Goal: Task Accomplishment & Management: Use online tool/utility

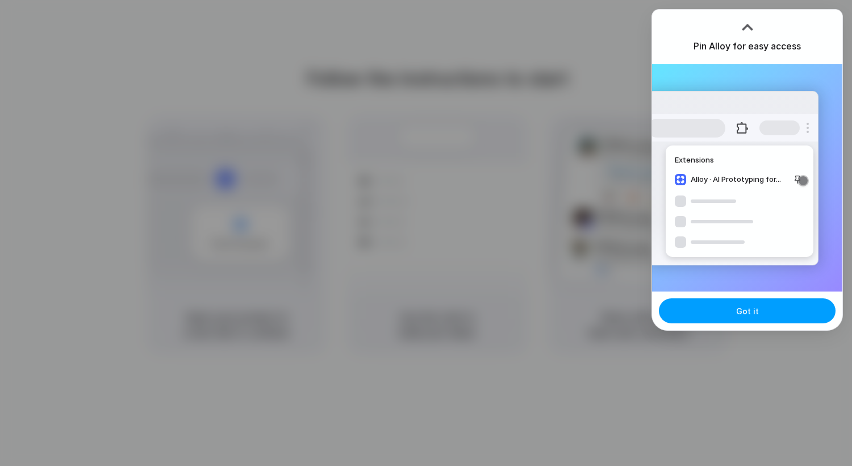
click at [722, 309] on button "Got it" at bounding box center [747, 310] width 177 height 25
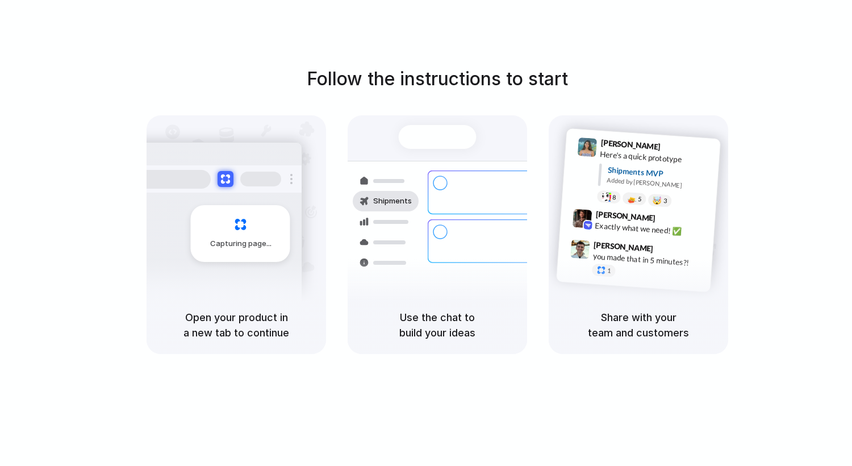
click at [249, 246] on span "Capturing page" at bounding box center [241, 243] width 63 height 11
click at [434, 225] on div at bounding box center [441, 232] width 14 height 14
click at [705, 264] on div "you made that in 5 minutes?!" at bounding box center [650, 259] width 114 height 19
click at [639, 335] on h5 "Share with your team and customers" at bounding box center [639, 325] width 152 height 31
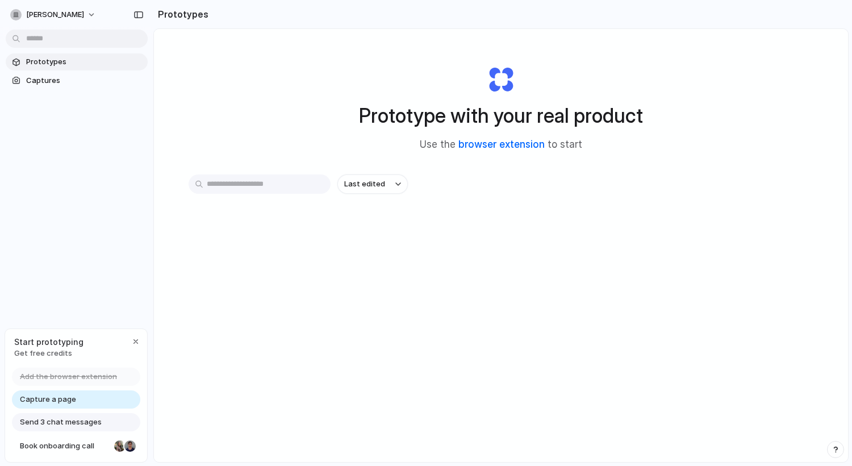
click at [485, 150] on link "browser extension" at bounding box center [502, 144] width 86 height 11
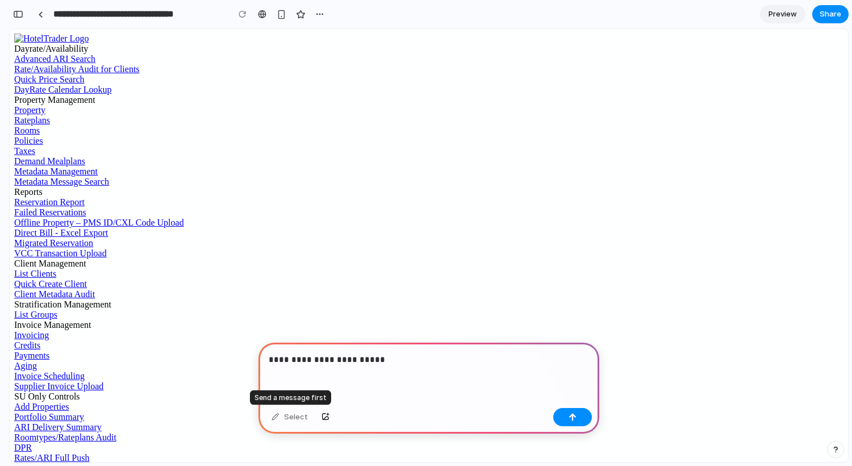
click at [274, 416] on div "Select" at bounding box center [290, 417] width 48 height 18
click at [293, 417] on div "Select" at bounding box center [290, 417] width 48 height 18
click at [406, 368] on div "**********" at bounding box center [429, 373] width 341 height 61
click at [286, 420] on div "Select" at bounding box center [290, 417] width 48 height 18
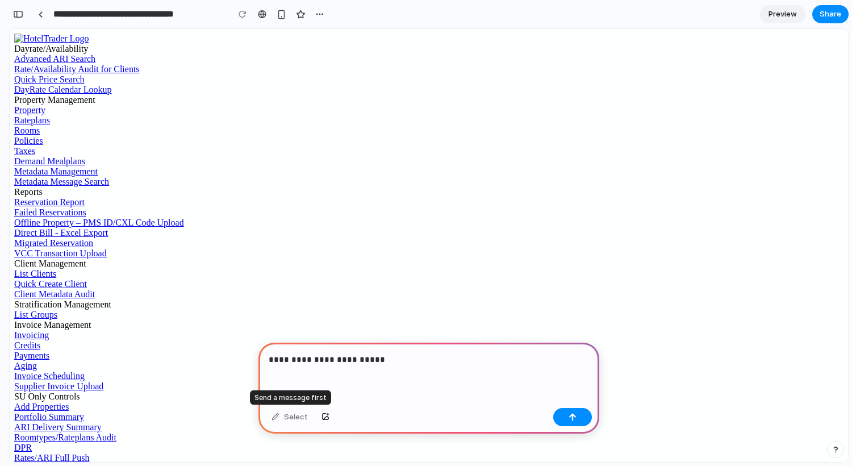
click at [267, 420] on div "Select" at bounding box center [290, 417] width 48 height 18
click at [271, 418] on div "Select" at bounding box center [290, 417] width 48 height 18
drag, startPoint x: 386, startPoint y: 360, endPoint x: 380, endPoint y: 349, distance: 12.0
click at [352, 356] on div "**********" at bounding box center [429, 373] width 341 height 61
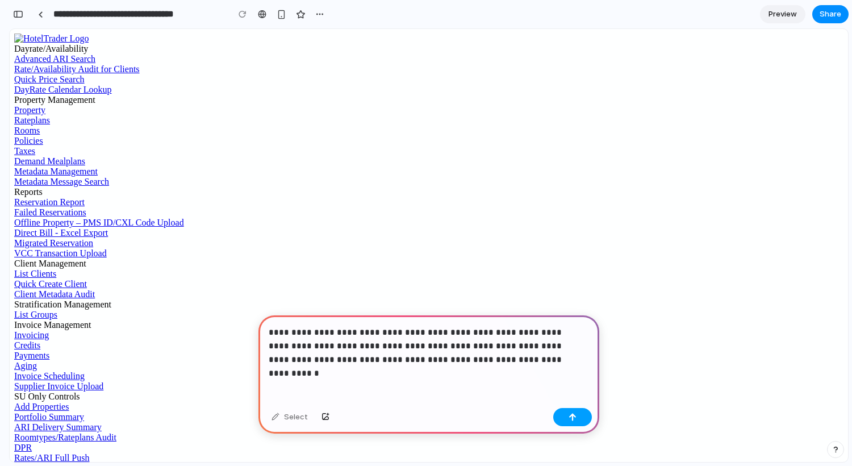
click at [584, 419] on button "button" at bounding box center [572, 417] width 39 height 18
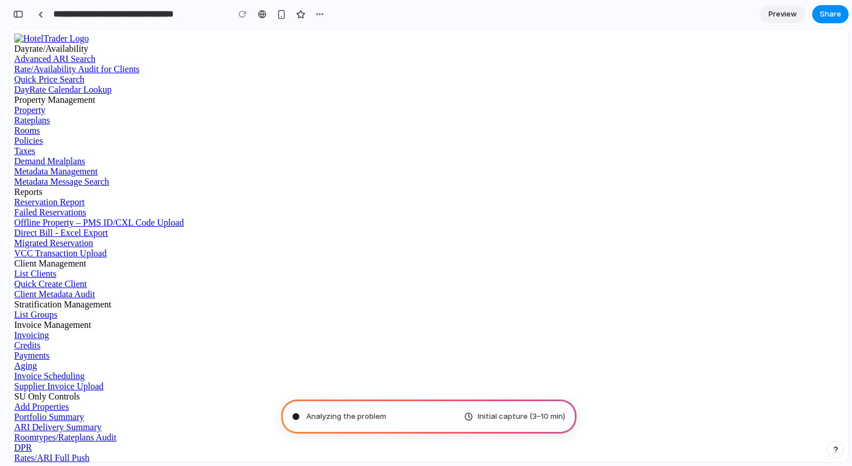
type input "**********"
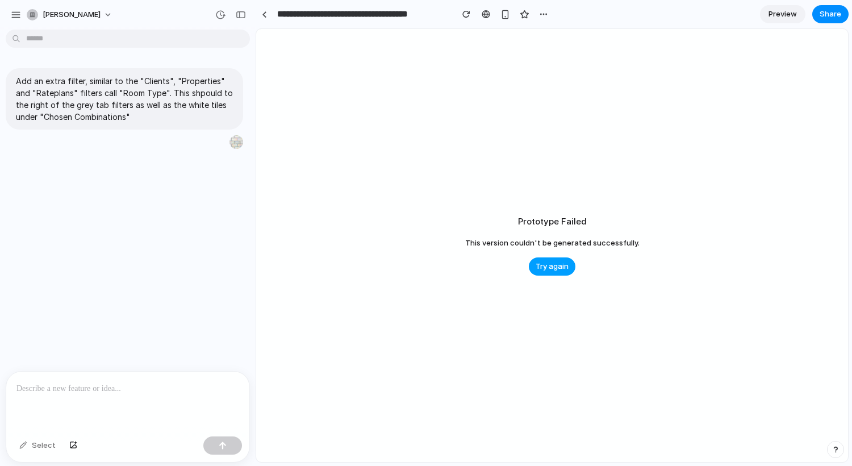
click at [558, 264] on span "Try again" at bounding box center [552, 266] width 33 height 11
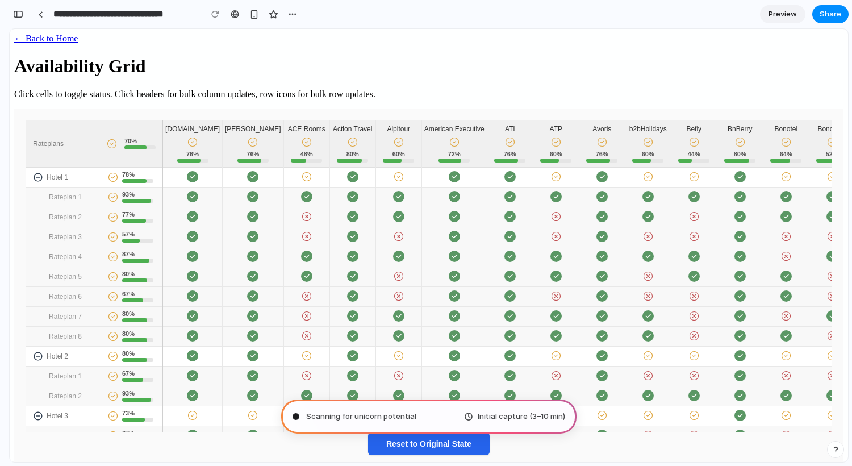
type input "**********"
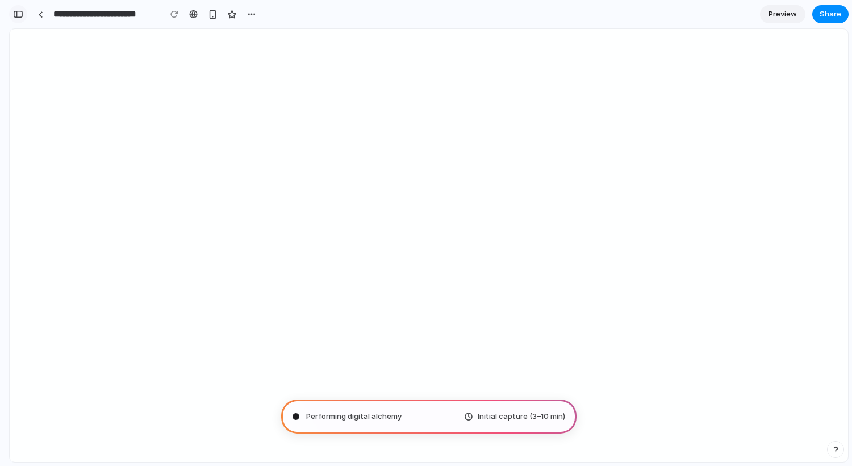
scroll to position [86, 0]
click at [18, 16] on div "button" at bounding box center [18, 14] width 10 height 8
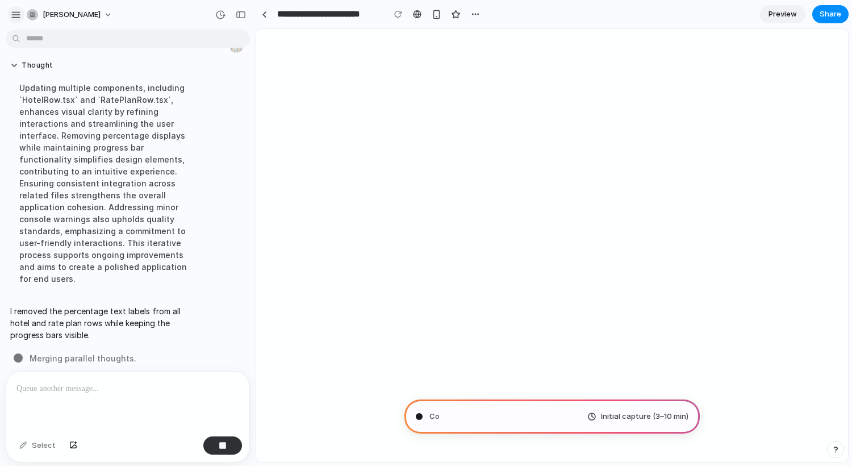
scroll to position [35, 0]
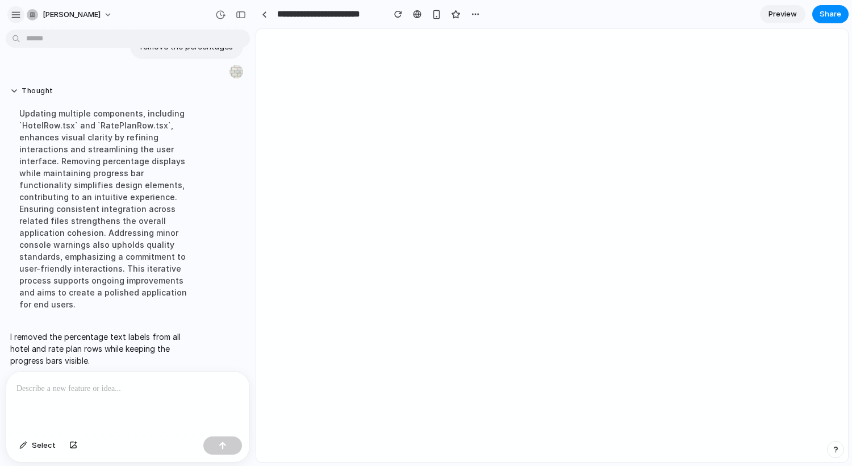
click at [256, 5] on button "button" at bounding box center [265, 14] width 18 height 18
click at [78, 415] on div at bounding box center [127, 402] width 243 height 60
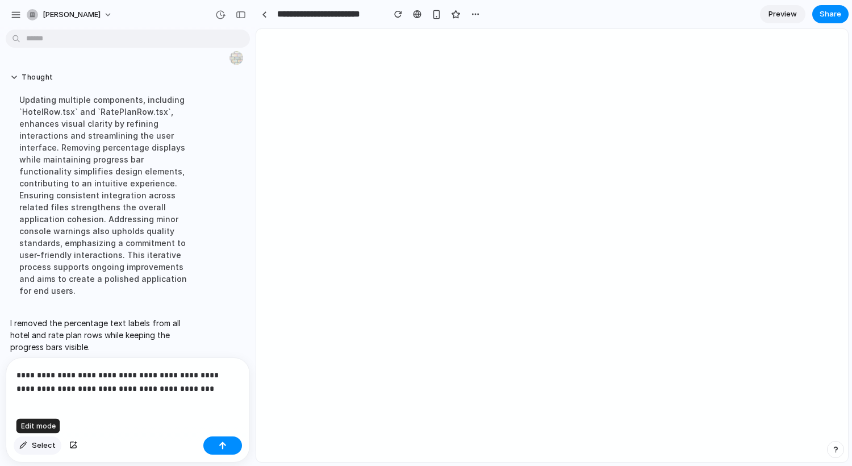
click at [30, 448] on button "Select" at bounding box center [38, 445] width 48 height 18
click at [382, 142] on div at bounding box center [552, 246] width 591 height 432
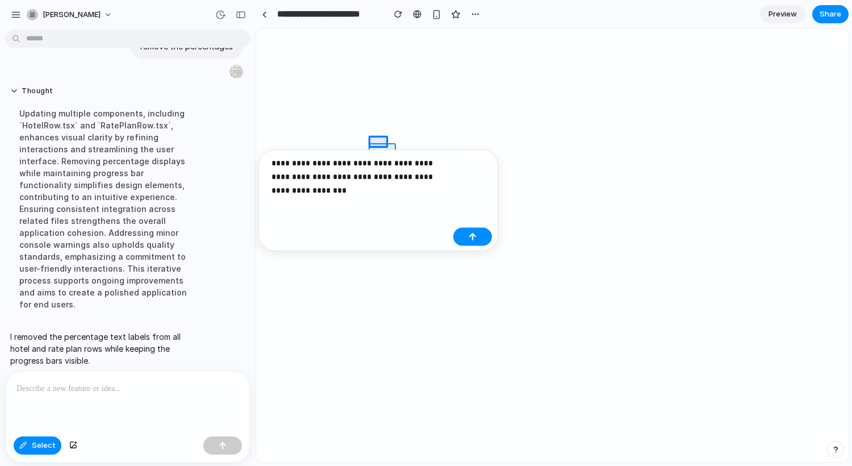
click at [388, 149] on div at bounding box center [552, 246] width 591 height 432
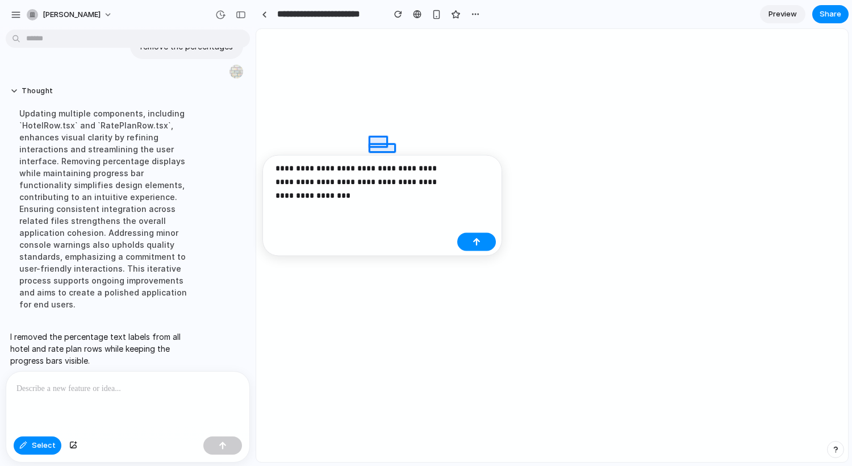
drag, startPoint x: 378, startPoint y: 213, endPoint x: 238, endPoint y: 170, distance: 146.3
click at [238, 170] on body "**********" at bounding box center [426, 233] width 852 height 466
click at [276, 169] on p "**********" at bounding box center [364, 181] width 177 height 41
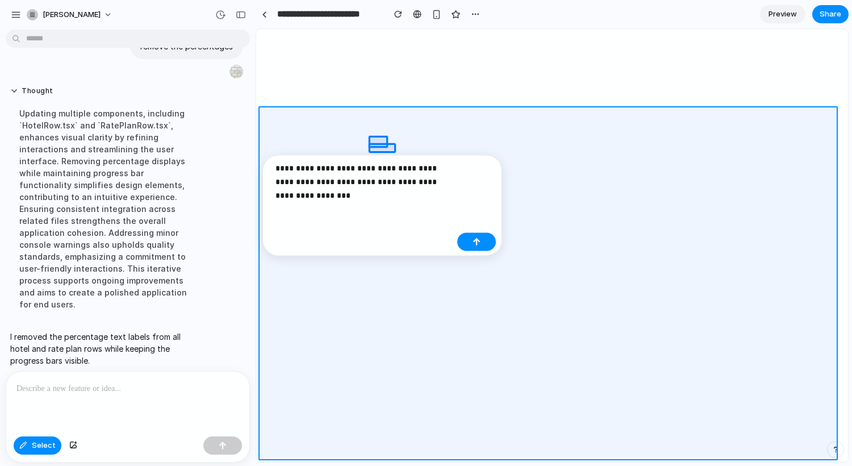
drag, startPoint x: 301, startPoint y: 197, endPoint x: 263, endPoint y: 160, distance: 53.5
click at [263, 160] on body "**********" at bounding box center [426, 233] width 852 height 466
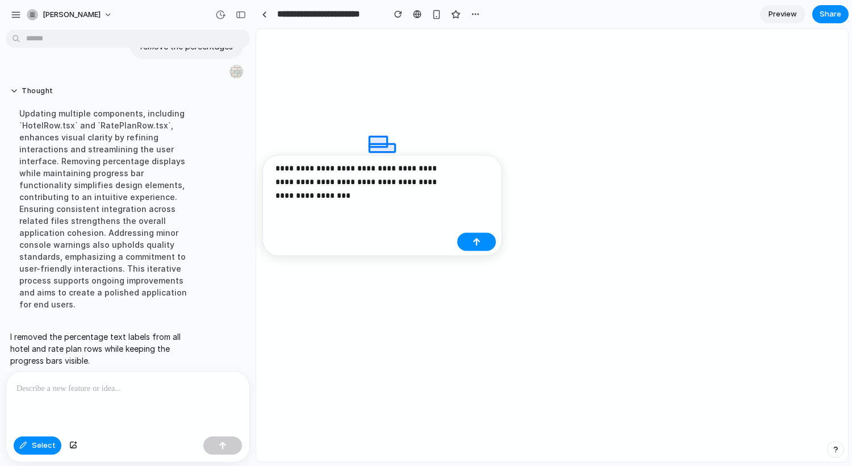
click at [314, 195] on p "**********" at bounding box center [364, 181] width 177 height 41
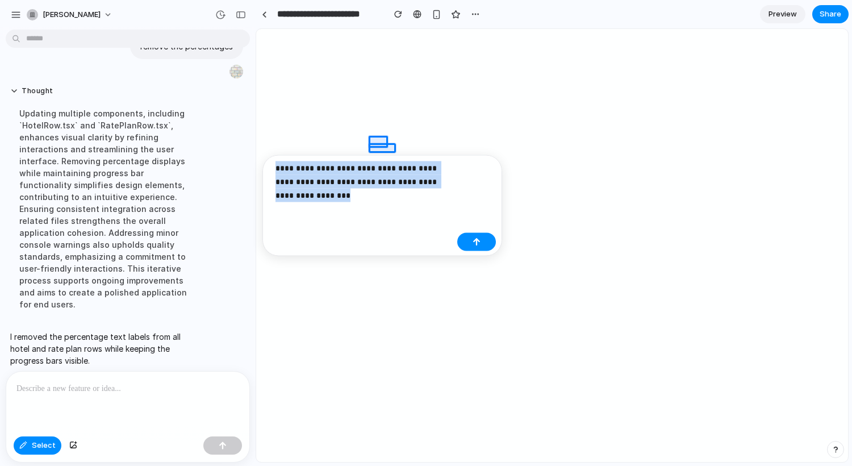
drag, startPoint x: 303, startPoint y: 197, endPoint x: 281, endPoint y: 159, distance: 44.3
click at [281, 159] on div "**********" at bounding box center [383, 205] width 240 height 101
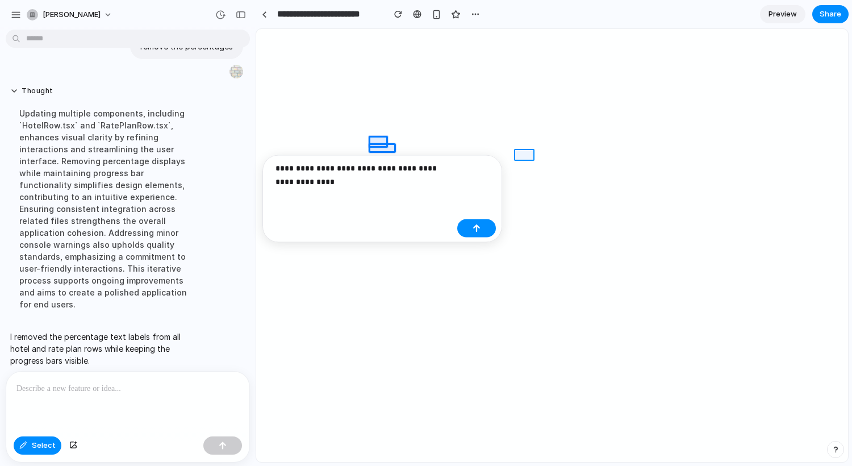
click at [526, 155] on div at bounding box center [552, 246] width 591 height 432
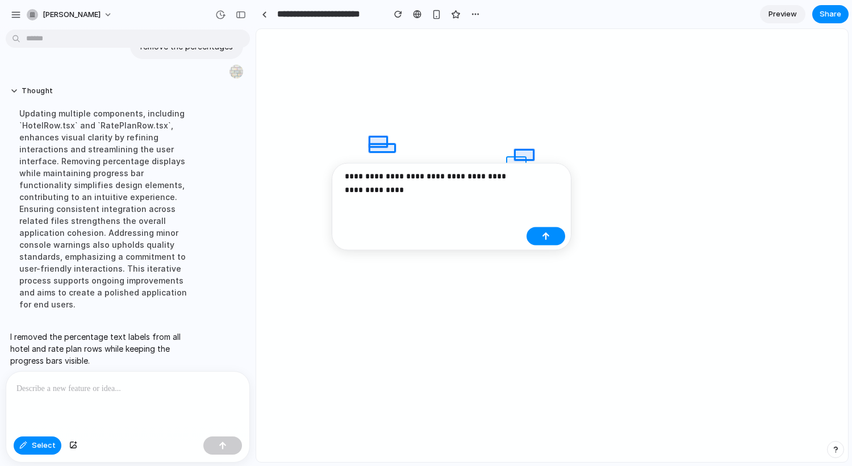
click at [519, 161] on div at bounding box center [552, 246] width 591 height 432
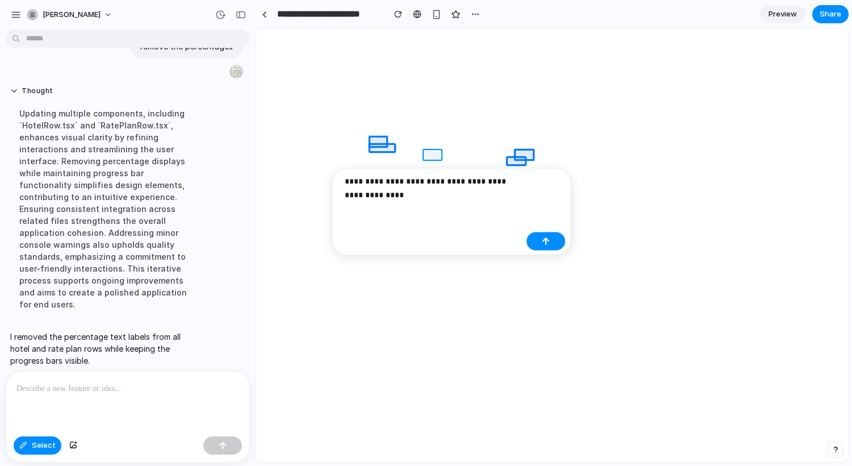
click at [437, 155] on div at bounding box center [552, 246] width 591 height 432
click at [428, 161] on div at bounding box center [552, 246] width 591 height 432
click at [484, 156] on div at bounding box center [552, 246] width 591 height 432
click at [476, 160] on div at bounding box center [552, 246] width 591 height 432
click at [581, 155] on div at bounding box center [552, 246] width 591 height 432
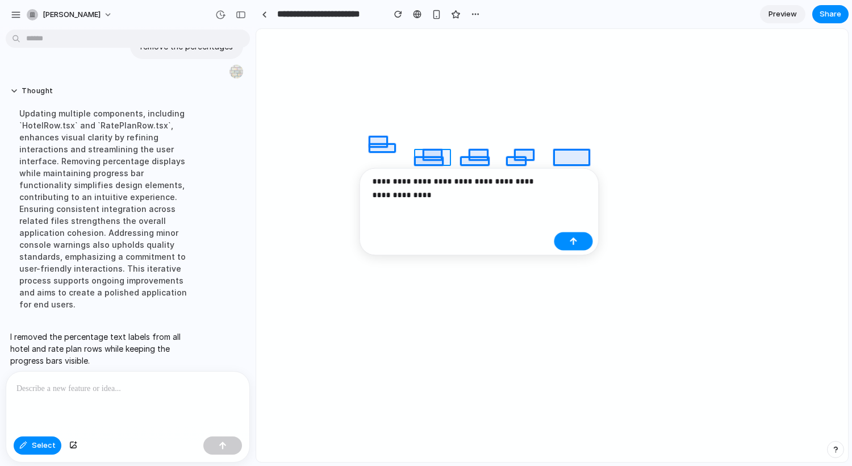
click at [420, 152] on div at bounding box center [552, 246] width 591 height 432
click at [387, 142] on div at bounding box center [552, 246] width 591 height 432
click at [606, 153] on div at bounding box center [552, 246] width 591 height 432
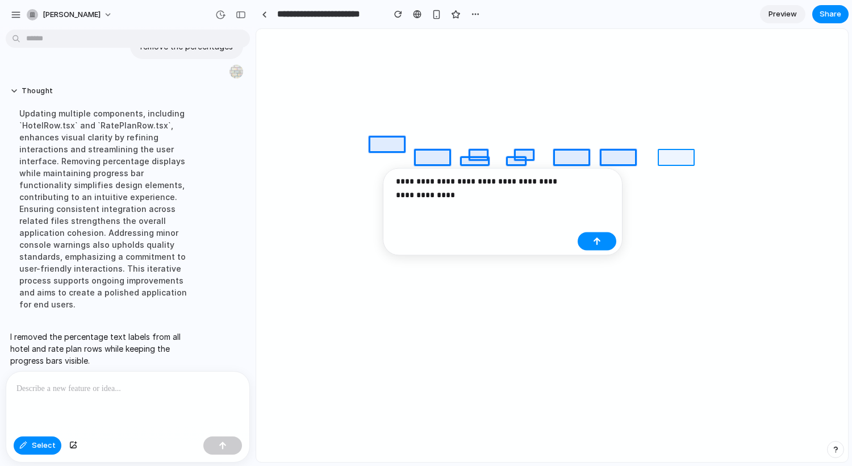
click at [665, 153] on div at bounding box center [552, 246] width 591 height 432
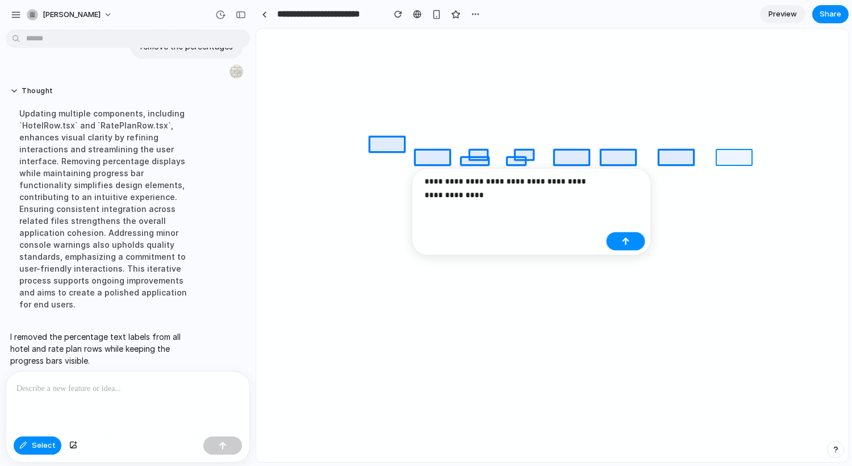
click at [724, 155] on div at bounding box center [552, 246] width 591 height 432
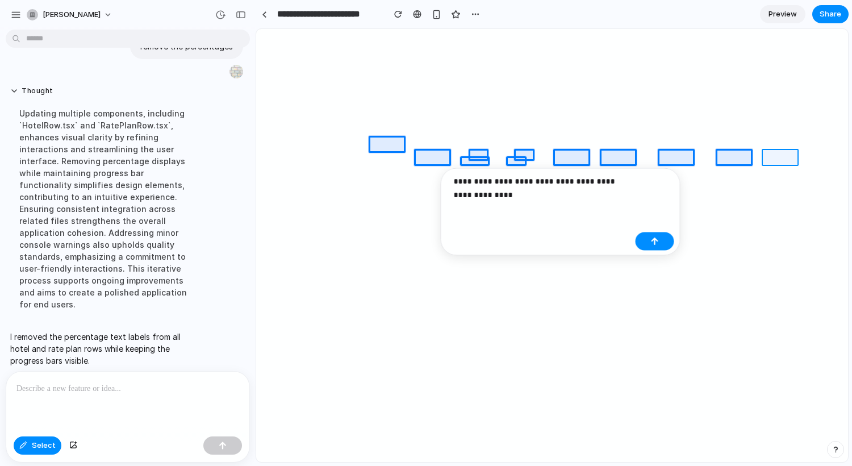
click at [769, 152] on div at bounding box center [552, 246] width 591 height 432
click at [540, 195] on p "**********" at bounding box center [565, 187] width 177 height 27
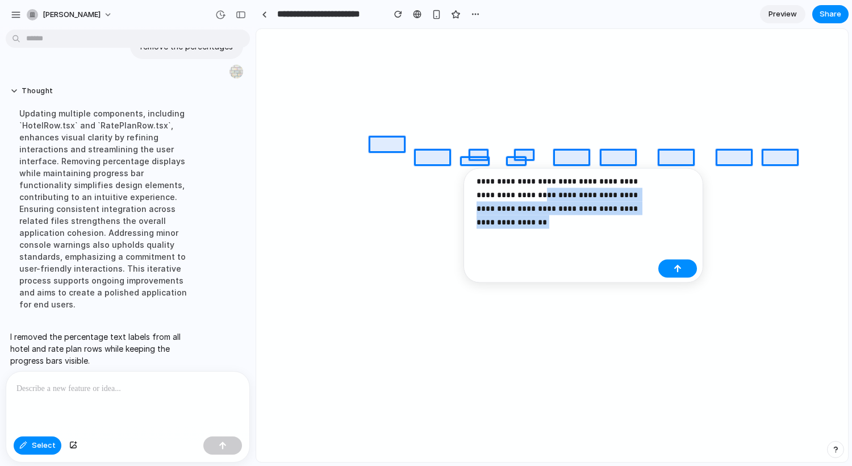
drag, startPoint x: 564, startPoint y: 228, endPoint x: 535, endPoint y: 194, distance: 44.4
click at [535, 194] on div "**********" at bounding box center [565, 205] width 177 height 63
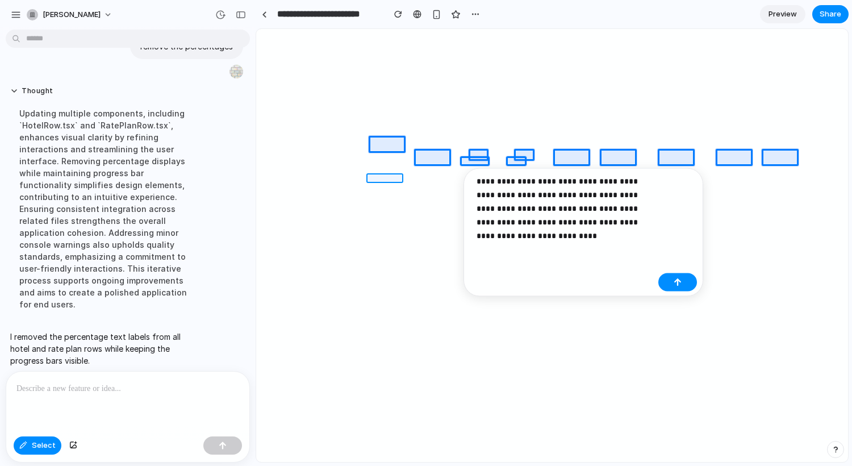
click at [396, 178] on div at bounding box center [552, 246] width 591 height 432
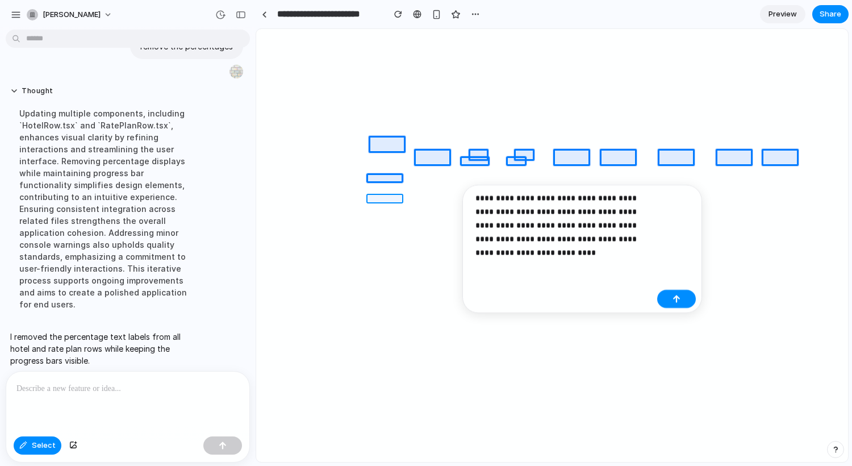
click at [398, 197] on div at bounding box center [552, 246] width 591 height 432
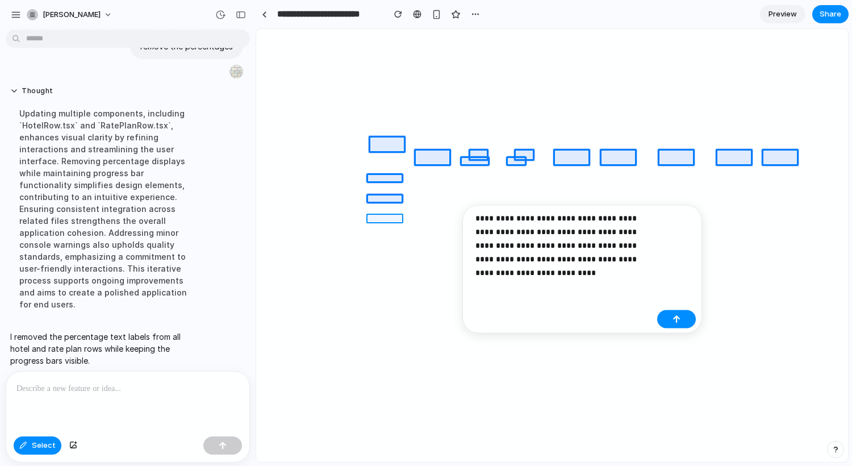
click at [400, 216] on div at bounding box center [552, 246] width 591 height 432
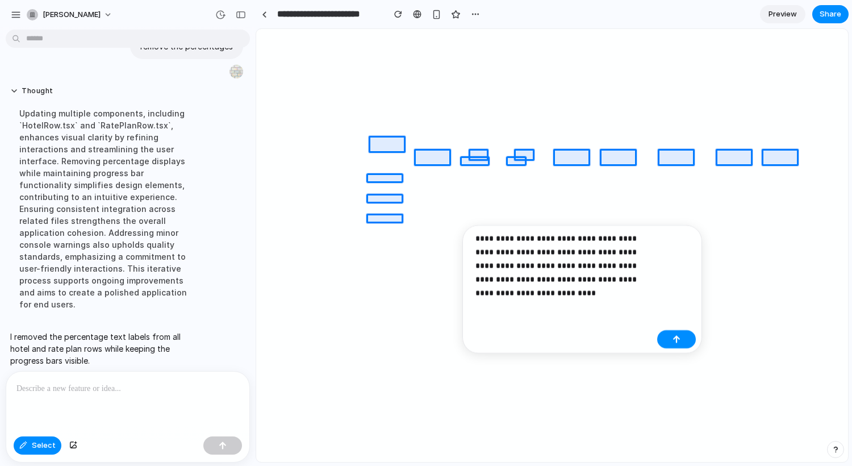
click at [551, 294] on p "**********" at bounding box center [564, 265] width 177 height 68
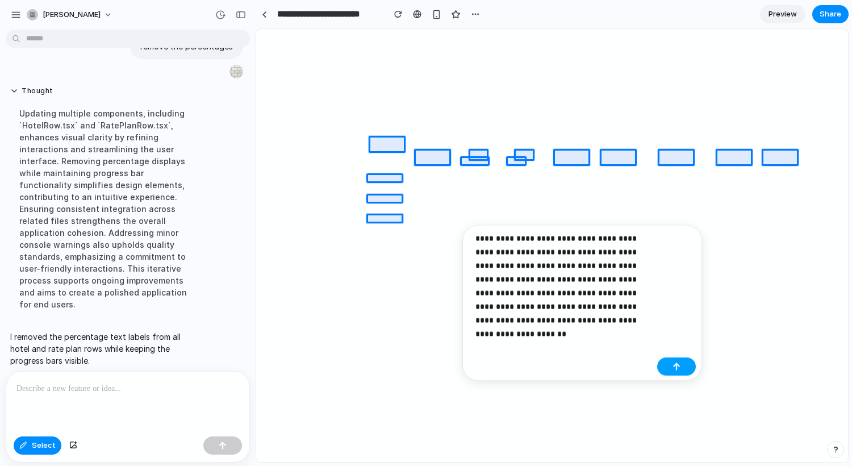
click at [685, 363] on button "button" at bounding box center [676, 366] width 39 height 18
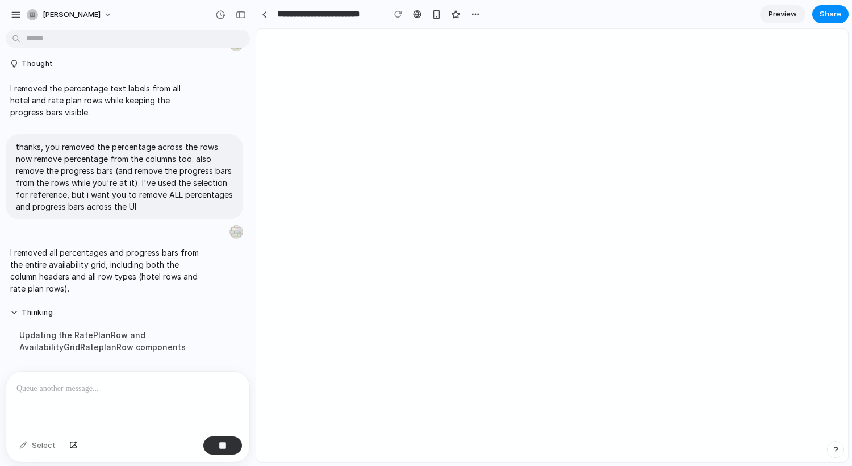
scroll to position [78, 0]
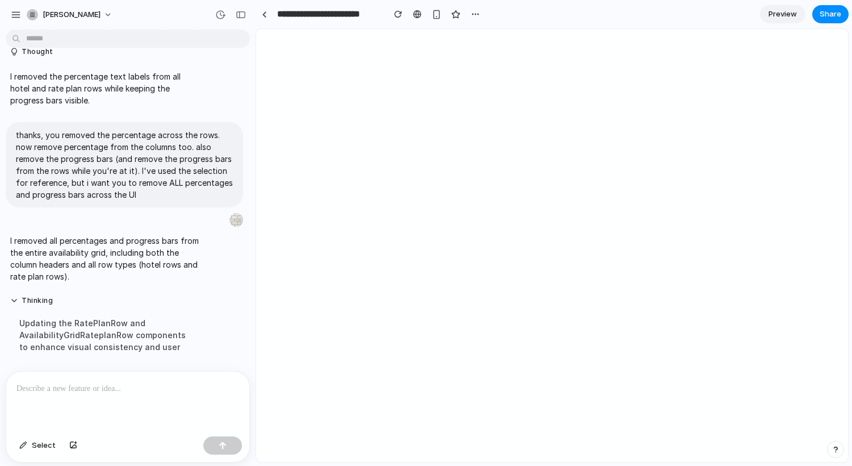
click at [59, 383] on p at bounding box center [125, 389] width 218 height 14
click at [52, 442] on span "Select" at bounding box center [44, 445] width 24 height 11
click at [291, 135] on div at bounding box center [552, 246] width 591 height 432
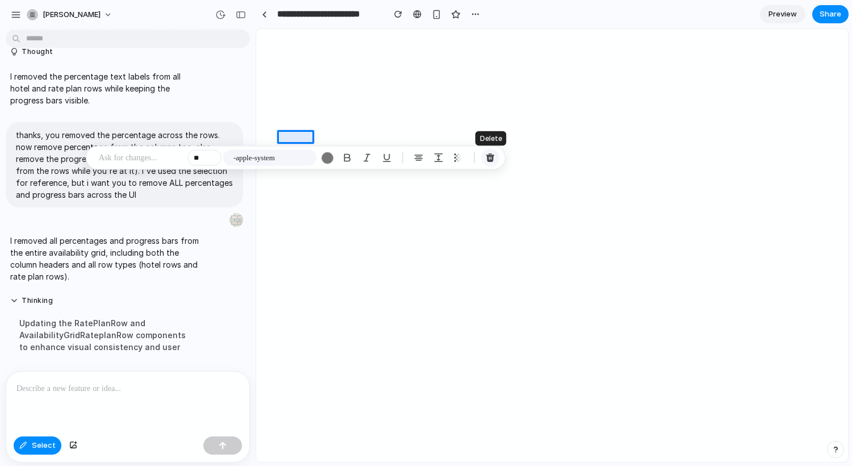
click at [493, 156] on div "button" at bounding box center [490, 158] width 10 height 10
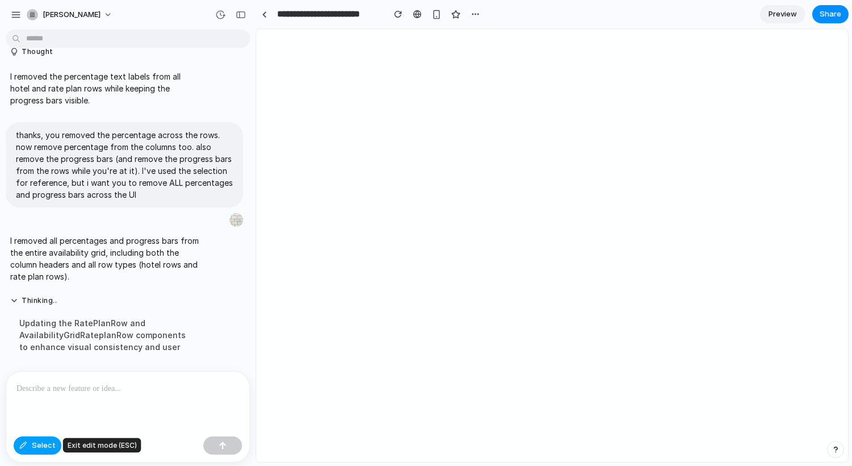
click at [48, 447] on span "Select" at bounding box center [44, 445] width 24 height 11
click at [42, 444] on span "Select" at bounding box center [44, 445] width 24 height 11
click at [283, 164] on div at bounding box center [552, 246] width 591 height 432
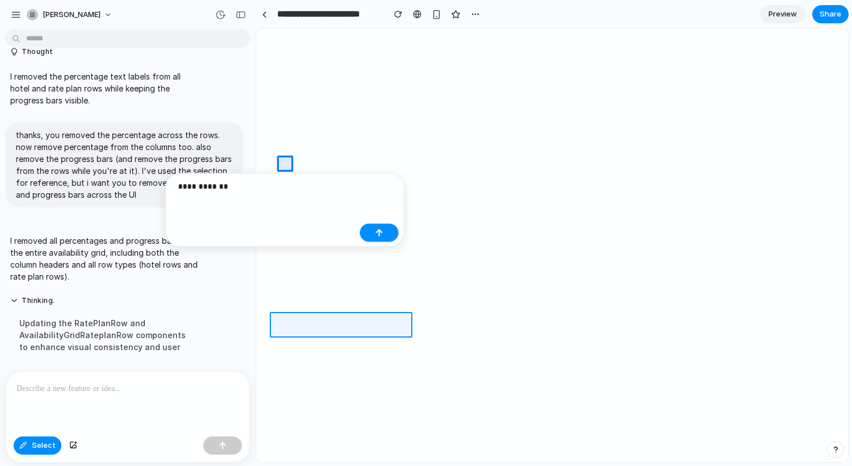
click at [281, 319] on div at bounding box center [552, 246] width 591 height 432
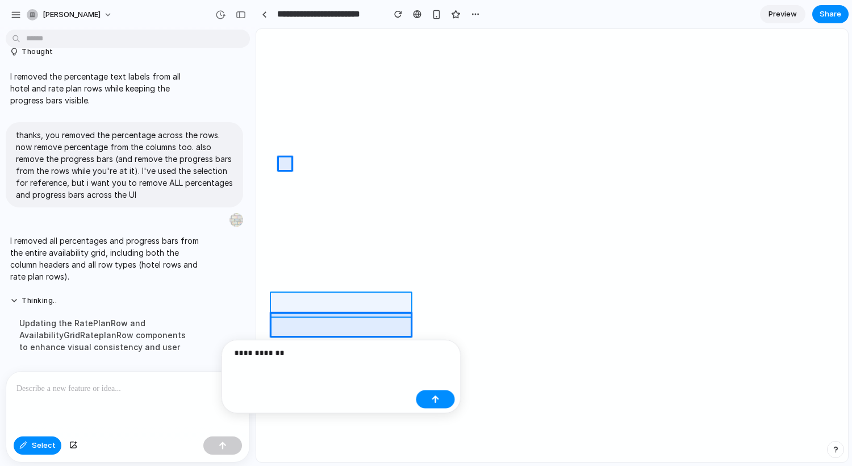
click at [282, 302] on div at bounding box center [552, 246] width 591 height 432
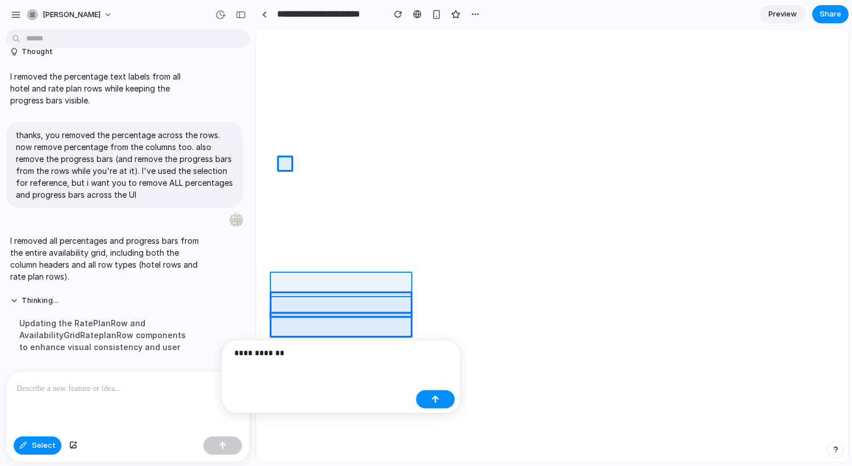
click at [284, 278] on div at bounding box center [552, 246] width 591 height 432
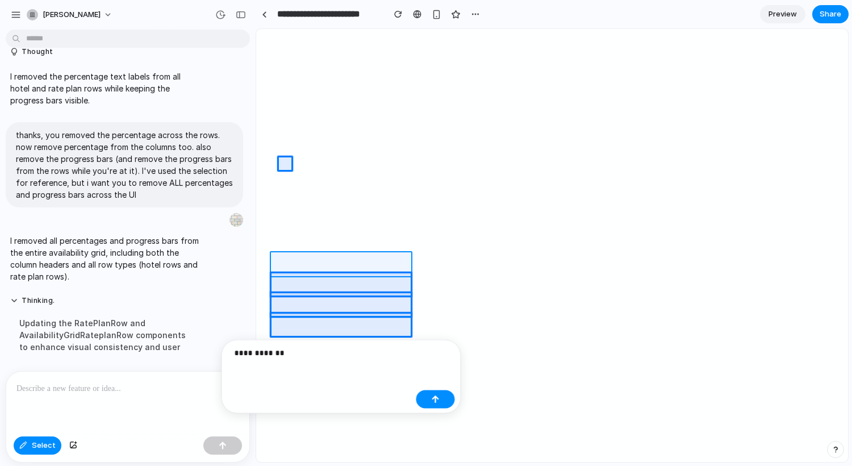
click at [281, 261] on div at bounding box center [552, 246] width 591 height 432
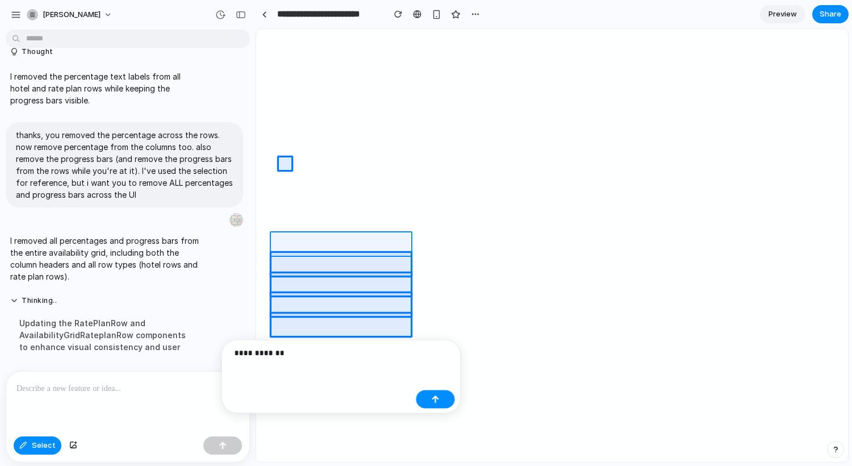
click at [284, 240] on div at bounding box center [552, 246] width 591 height 432
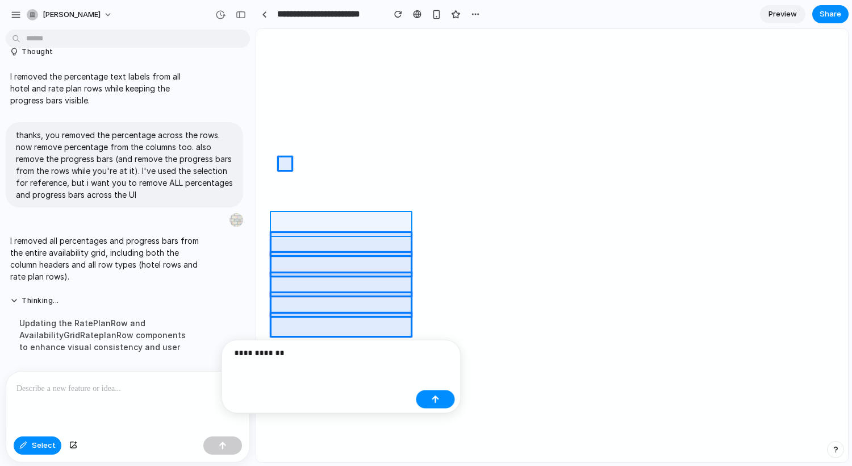
click at [283, 226] on div at bounding box center [552, 246] width 591 height 432
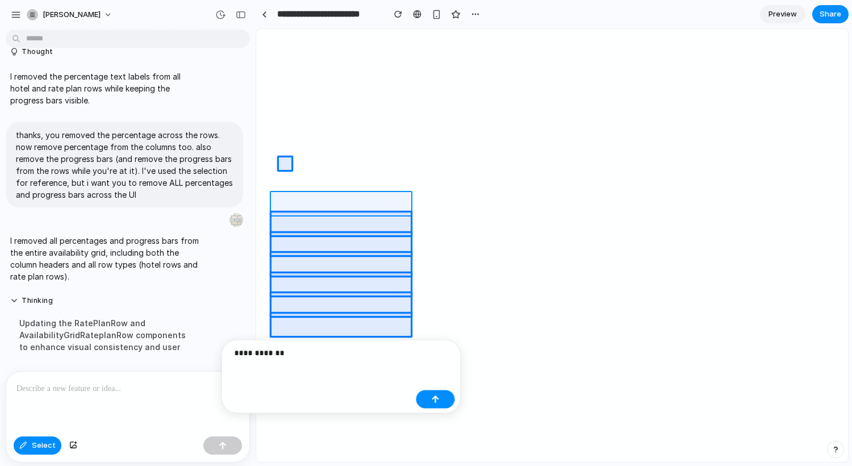
click at [284, 200] on div at bounding box center [552, 246] width 591 height 432
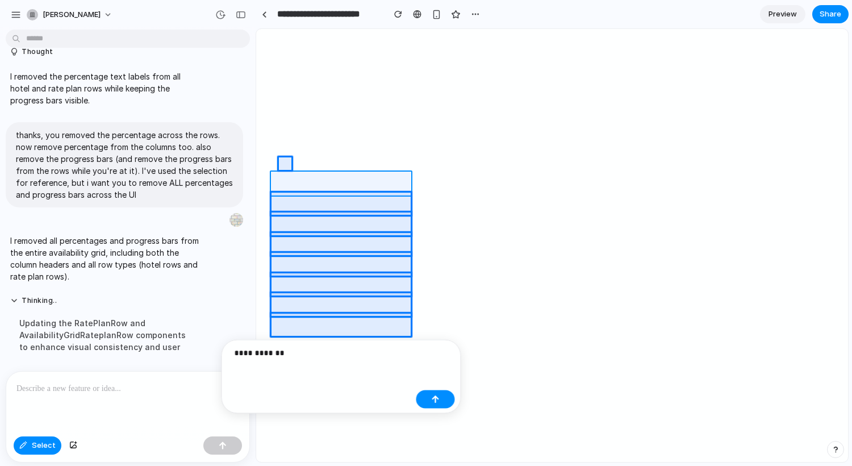
click at [285, 182] on div at bounding box center [552, 246] width 591 height 432
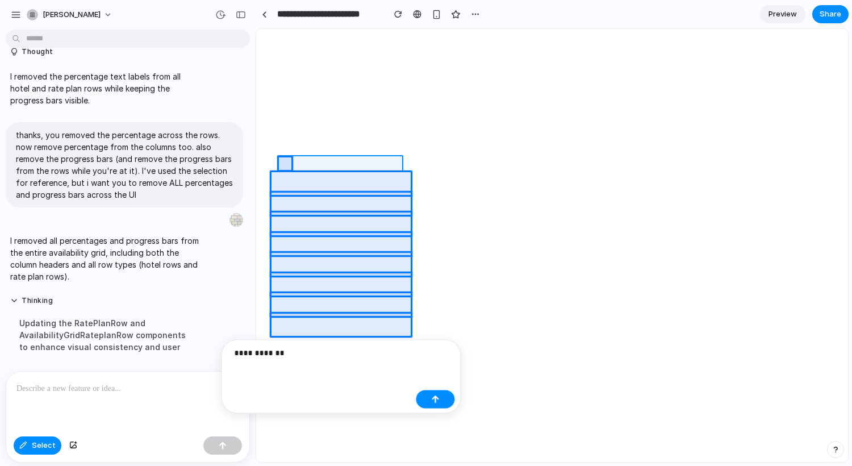
click at [338, 161] on div at bounding box center [552, 246] width 591 height 432
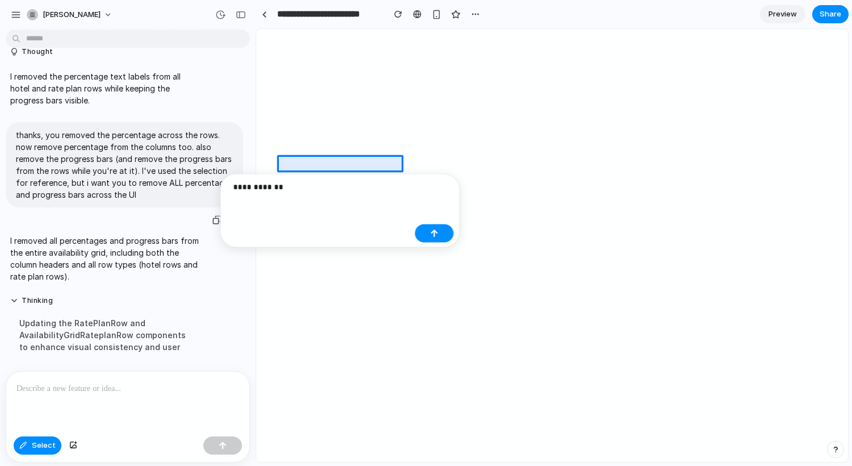
drag, startPoint x: 284, startPoint y: 194, endPoint x: 207, endPoint y: 179, distance: 77.6
click at [207, 179] on body "**********" at bounding box center [426, 233] width 852 height 466
click at [208, 178] on p "thanks, you removed the percentage across the rows. now remove percentage from …" at bounding box center [124, 165] width 217 height 72
drag, startPoint x: 302, startPoint y: 185, endPoint x: 218, endPoint y: 173, distance: 84.3
click at [218, 173] on body "**********" at bounding box center [426, 233] width 852 height 466
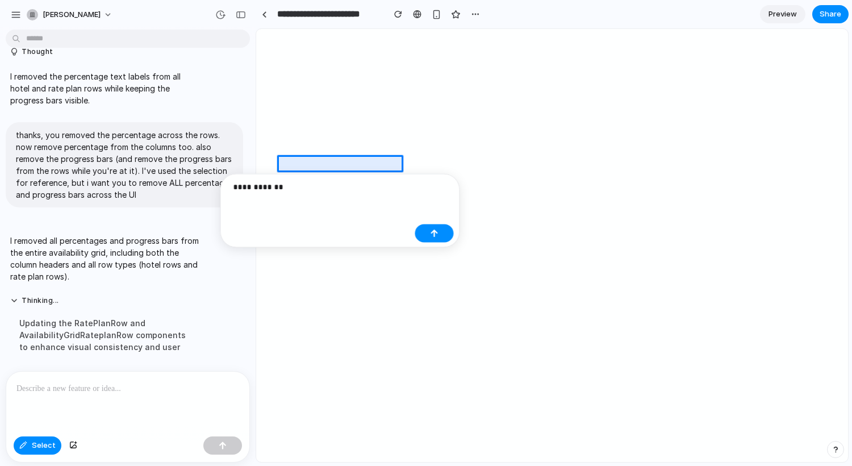
click at [310, 193] on p "**********" at bounding box center [322, 187] width 177 height 14
drag, startPoint x: 286, startPoint y: 192, endPoint x: 248, endPoint y: 181, distance: 39.0
click at [238, 184] on p "**********" at bounding box center [322, 187] width 177 height 14
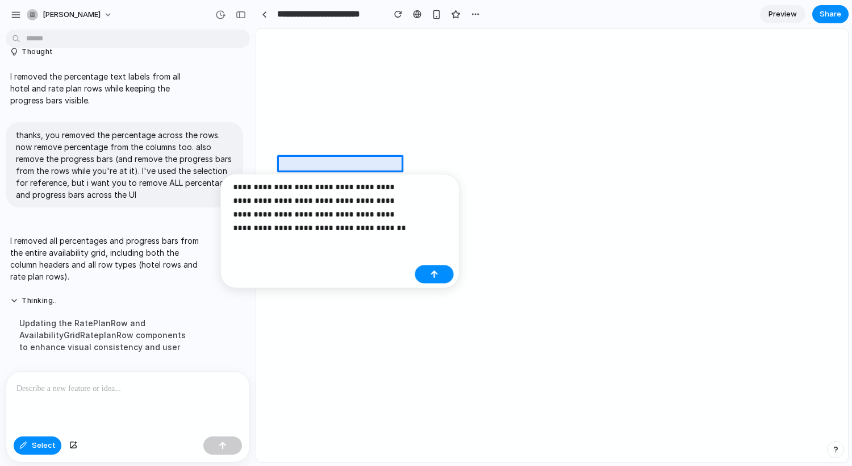
click at [376, 188] on p "**********" at bounding box center [322, 207] width 177 height 55
click at [377, 188] on p "**********" at bounding box center [322, 207] width 177 height 55
click at [272, 210] on p "**********" at bounding box center [322, 207] width 177 height 55
click at [344, 223] on p "**********" at bounding box center [322, 207] width 177 height 55
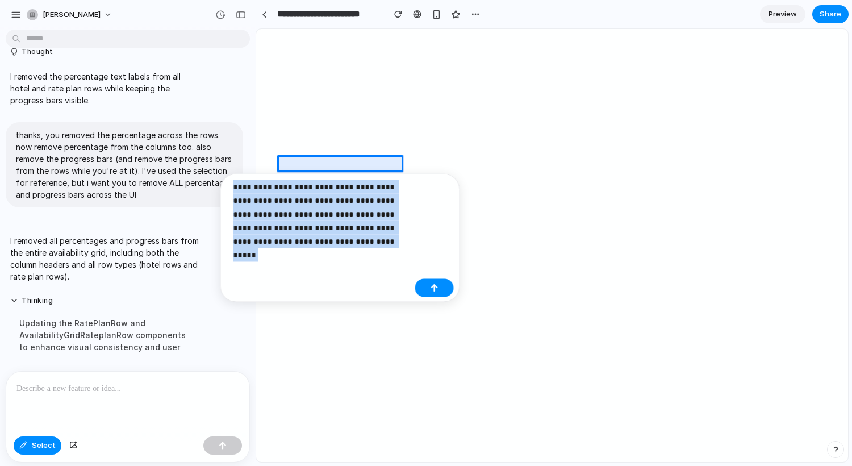
drag, startPoint x: 353, startPoint y: 241, endPoint x: 230, endPoint y: 183, distance: 136.0
click at [230, 183] on div "**********" at bounding box center [319, 218] width 184 height 76
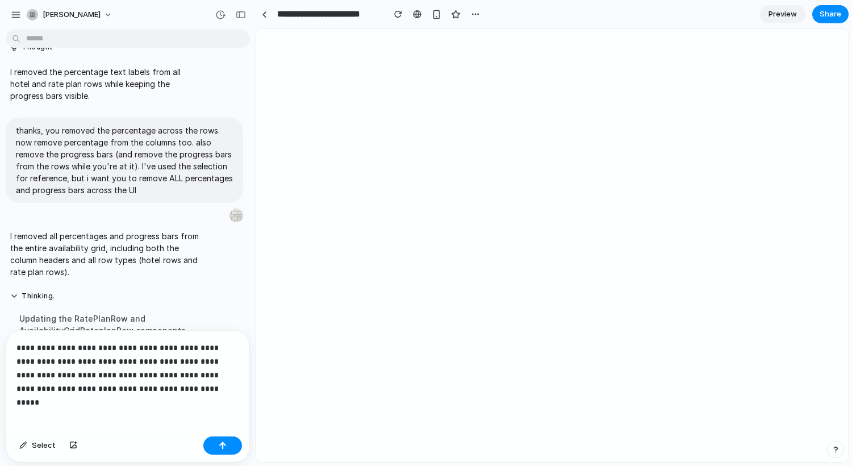
scroll to position [119, 0]
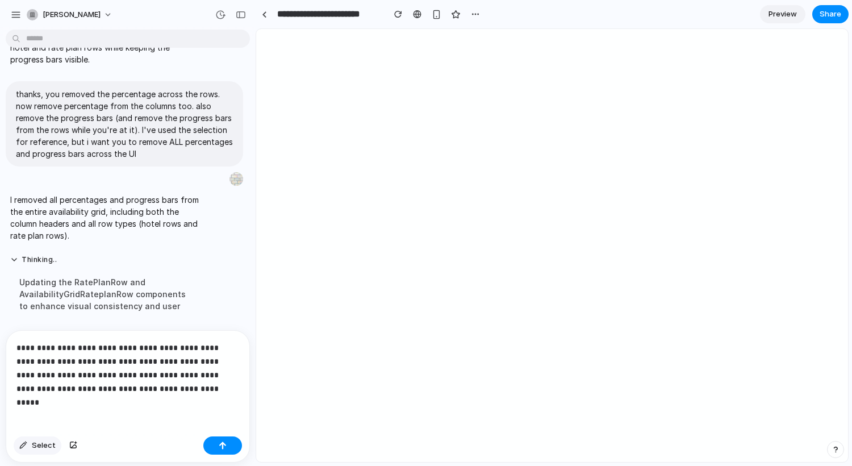
click at [38, 443] on span "Select" at bounding box center [44, 445] width 24 height 11
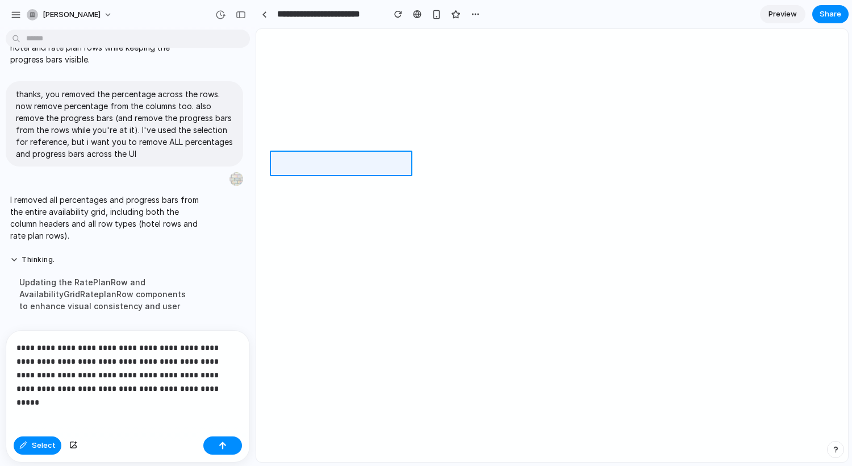
click at [273, 165] on div at bounding box center [552, 246] width 591 height 432
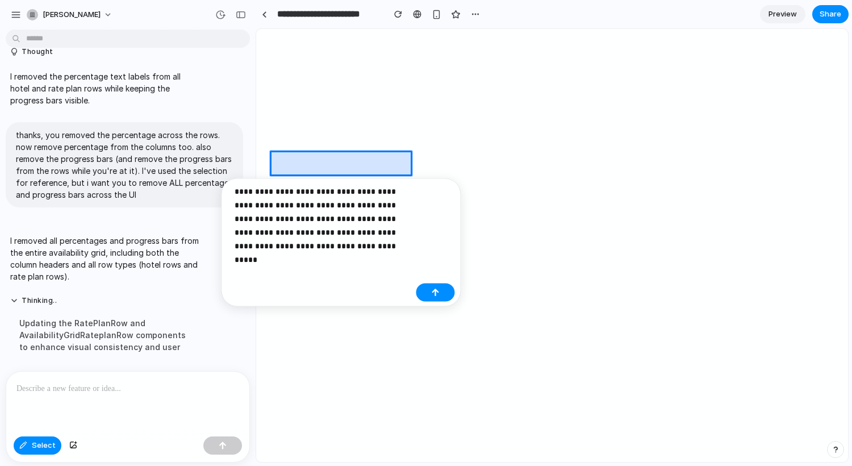
scroll to position [78, 0]
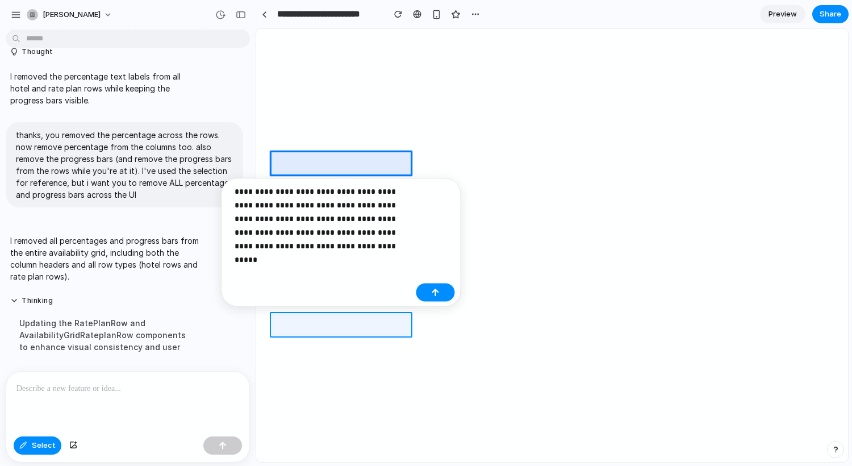
click at [283, 318] on div at bounding box center [552, 246] width 591 height 432
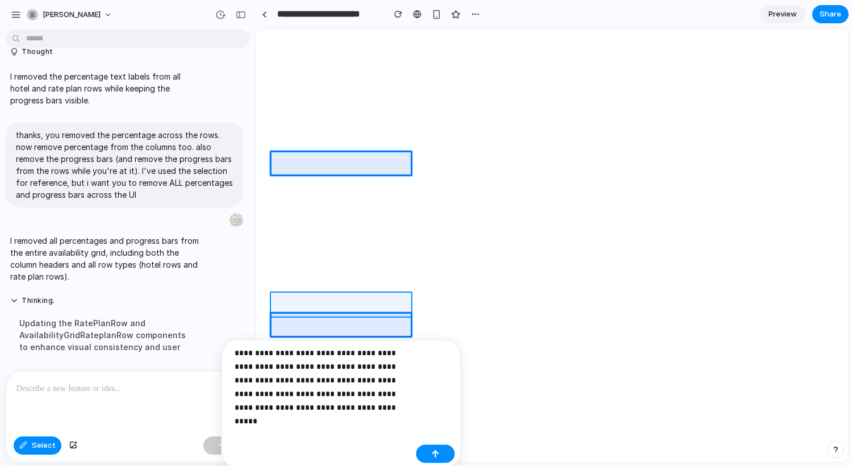
click at [281, 310] on div at bounding box center [552, 246] width 591 height 432
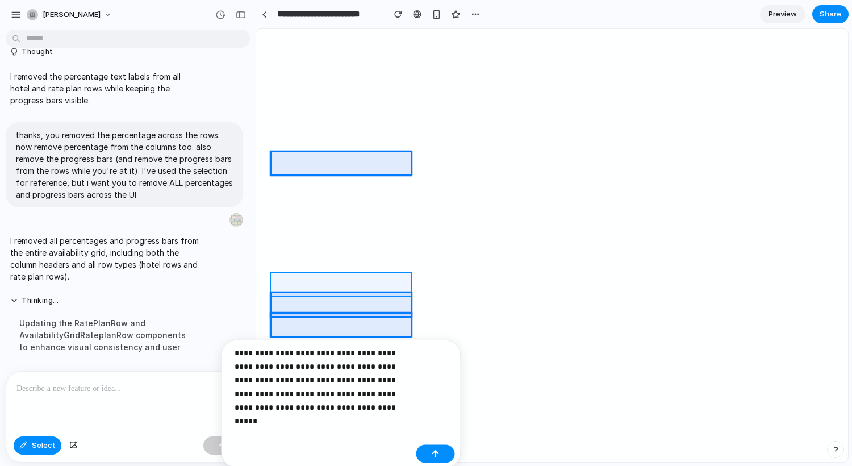
click at [282, 288] on div at bounding box center [552, 246] width 591 height 432
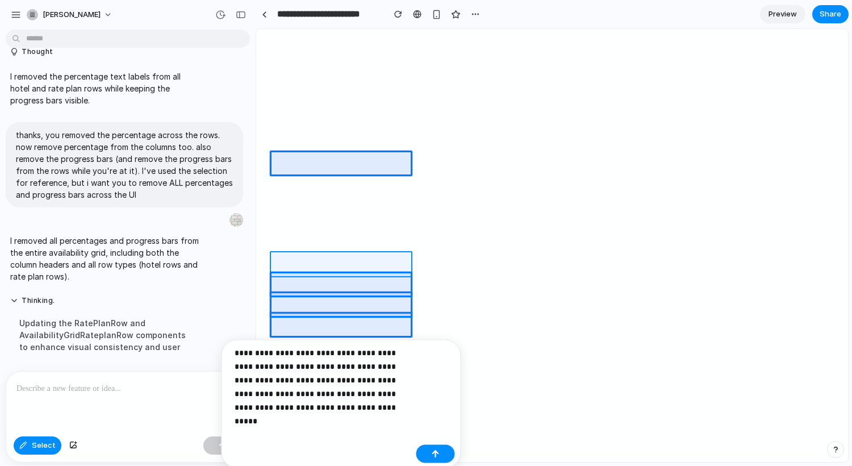
click at [286, 256] on div at bounding box center [552, 246] width 591 height 432
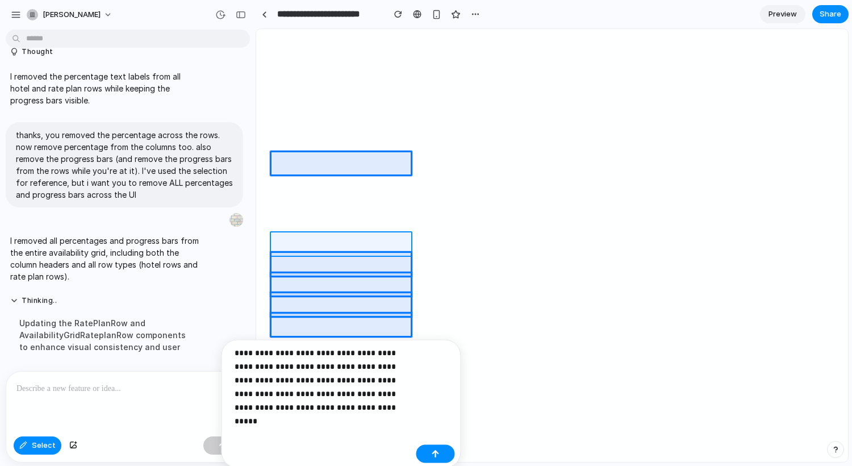
click at [284, 245] on div at bounding box center [552, 246] width 591 height 432
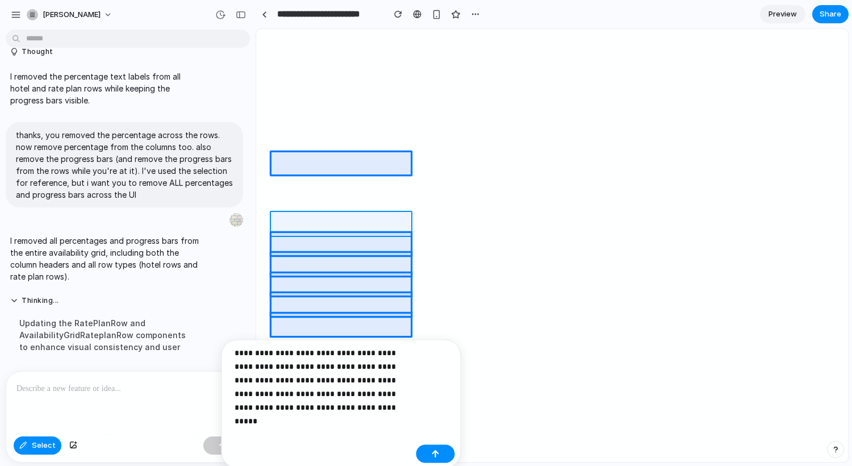
click at [286, 220] on div at bounding box center [552, 246] width 591 height 432
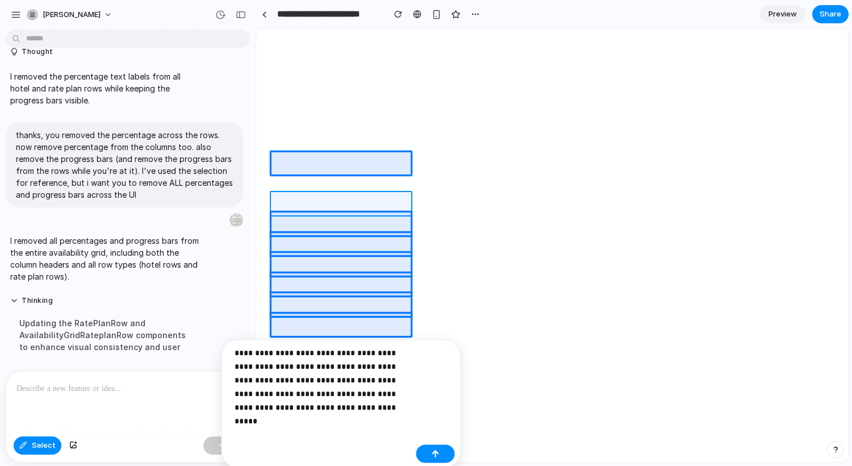
click at [282, 205] on div at bounding box center [552, 246] width 591 height 432
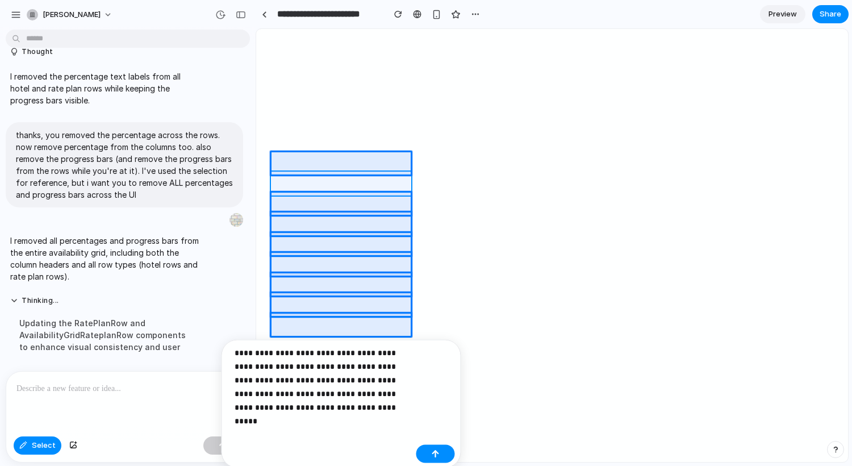
click at [284, 189] on div at bounding box center [552, 246] width 591 height 432
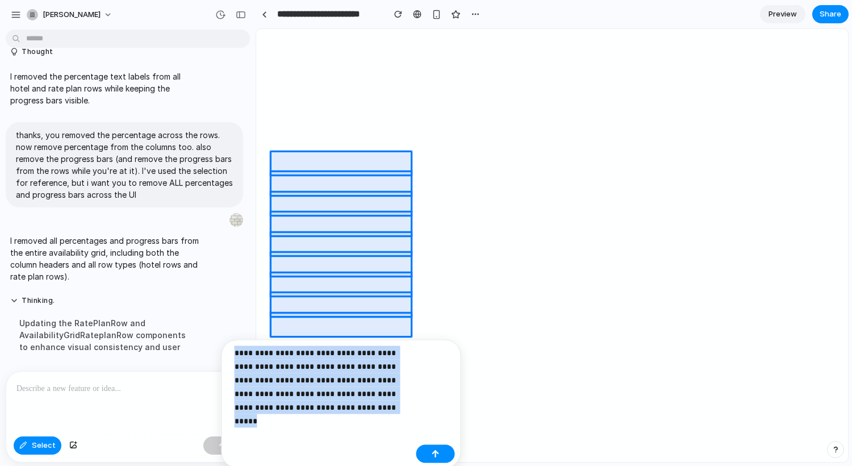
drag, startPoint x: 363, startPoint y: 416, endPoint x: 234, endPoint y: 353, distance: 143.3
click at [234, 353] on div "**********" at bounding box center [320, 384] width 184 height 76
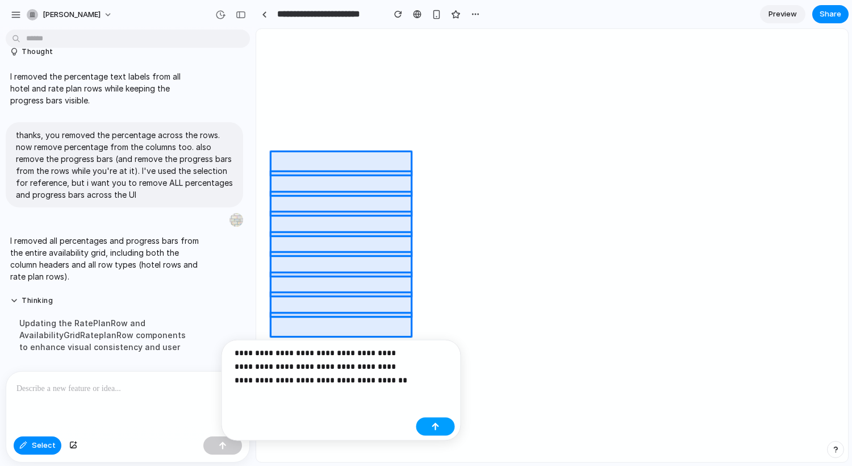
click at [436, 419] on button "button" at bounding box center [435, 427] width 39 height 18
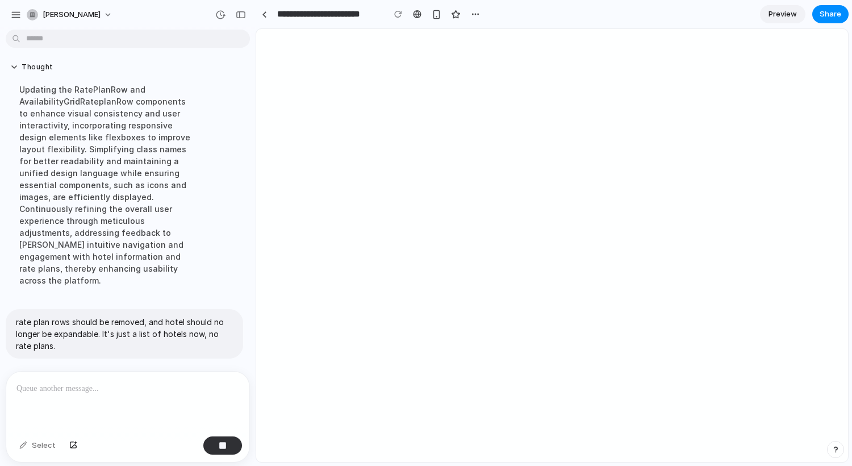
scroll to position [338, 0]
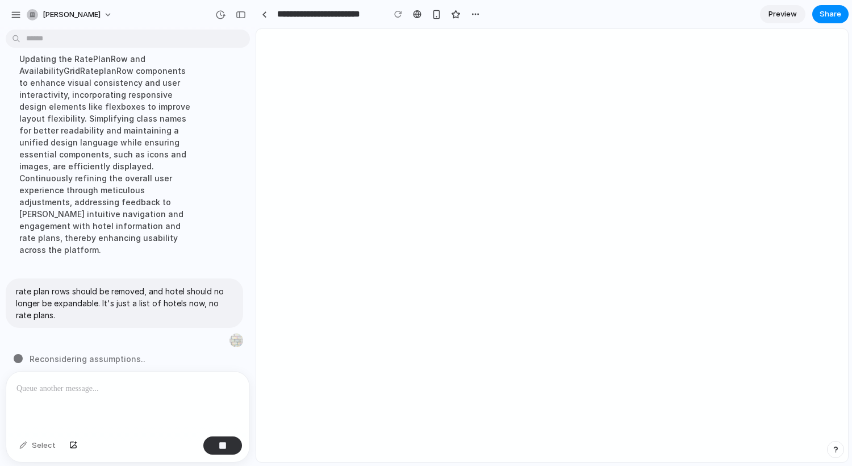
click at [144, 353] on div "Reconsidering assumptions .." at bounding box center [131, 359] width 235 height 12
click at [91, 393] on div at bounding box center [127, 402] width 243 height 60
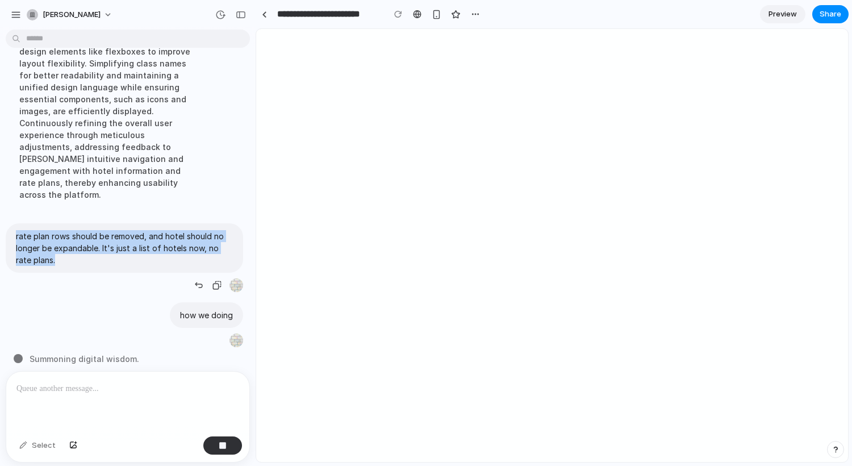
drag, startPoint x: 58, startPoint y: 252, endPoint x: 8, endPoint y: 224, distance: 57.5
click at [8, 224] on div "rate plan rows should be removed, and hotel should no longer be expandable. It'…" at bounding box center [125, 247] width 238 height 49
copy p "rate plan rows should be removed, and hotel should no longer be expandable. It'…"
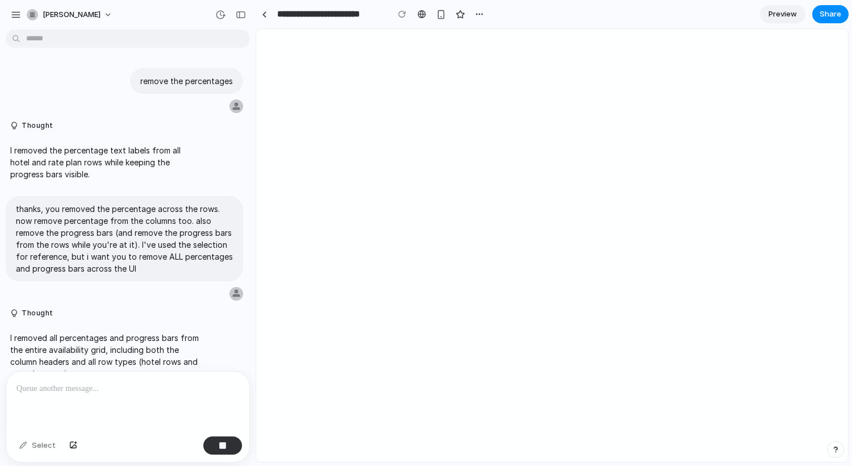
scroll to position [159, 0]
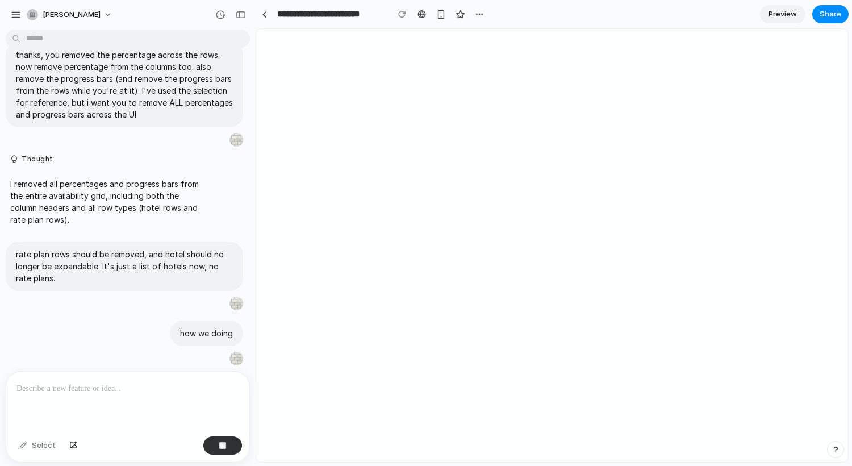
click at [48, 389] on p at bounding box center [127, 389] width 223 height 14
click at [220, 444] on div "button" at bounding box center [223, 445] width 8 height 8
click at [113, 382] on p at bounding box center [127, 389] width 223 height 14
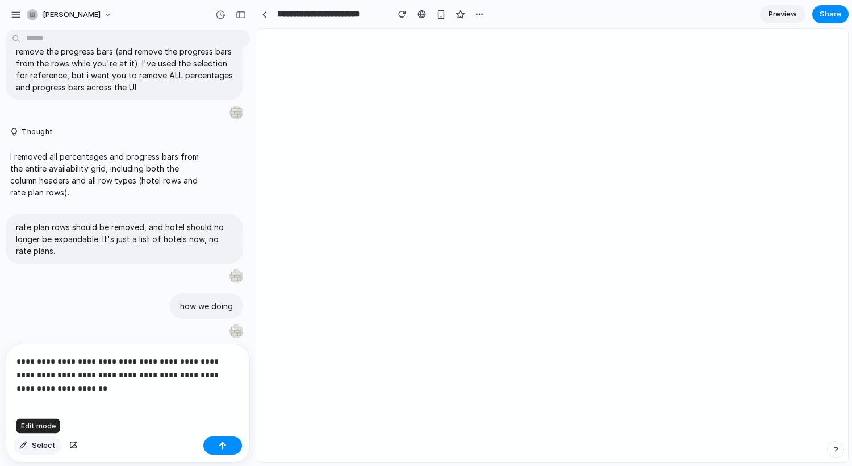
click at [36, 447] on span "Select" at bounding box center [44, 445] width 24 height 11
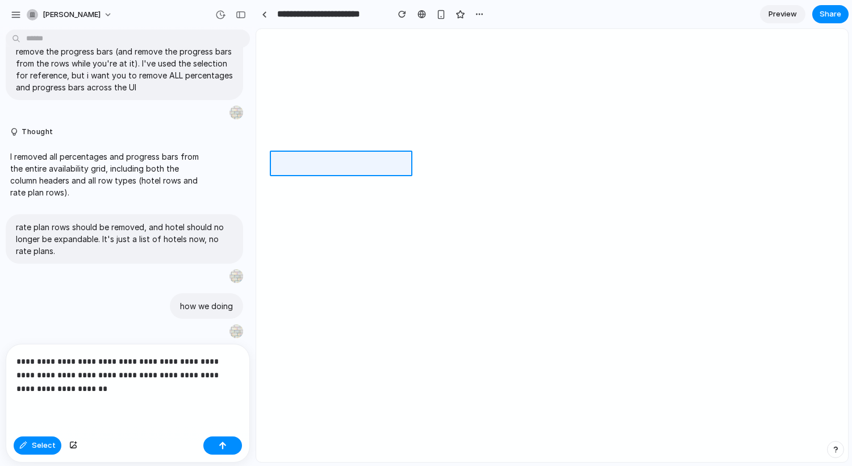
click at [316, 171] on div at bounding box center [552, 246] width 591 height 432
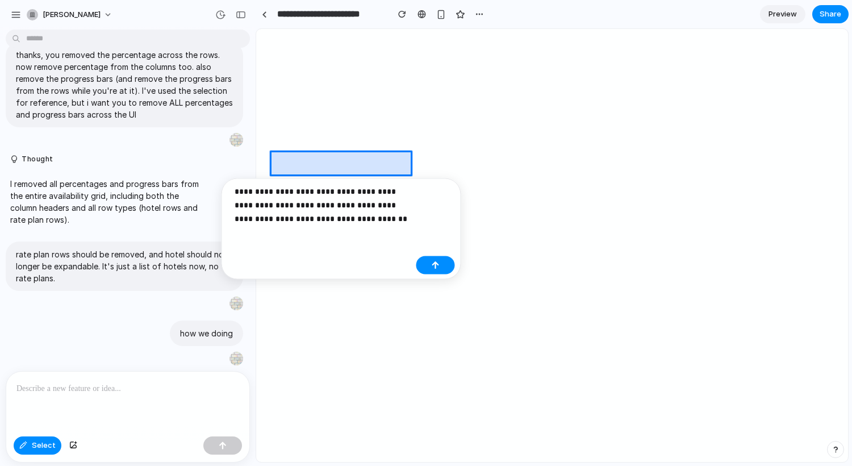
scroll to position [159, 0]
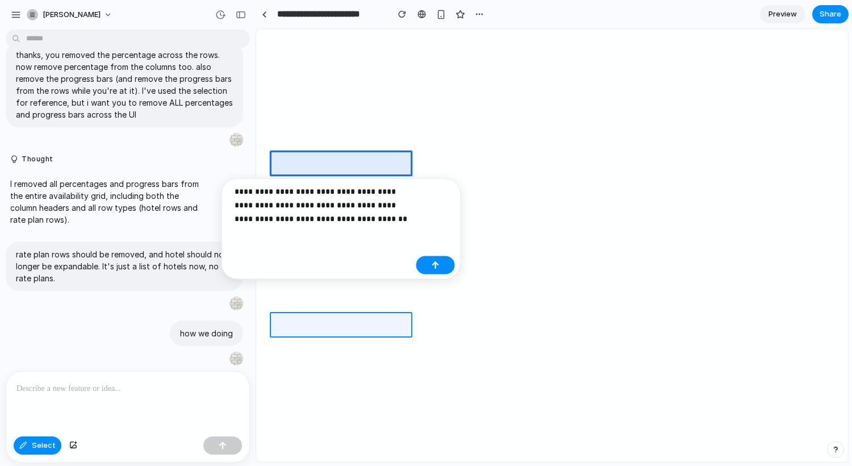
click at [281, 324] on div at bounding box center [552, 246] width 591 height 432
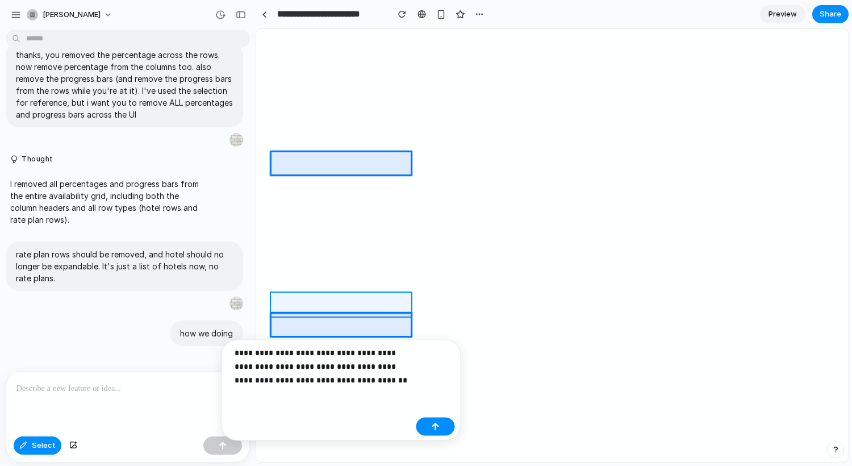
click at [286, 305] on div at bounding box center [552, 246] width 591 height 432
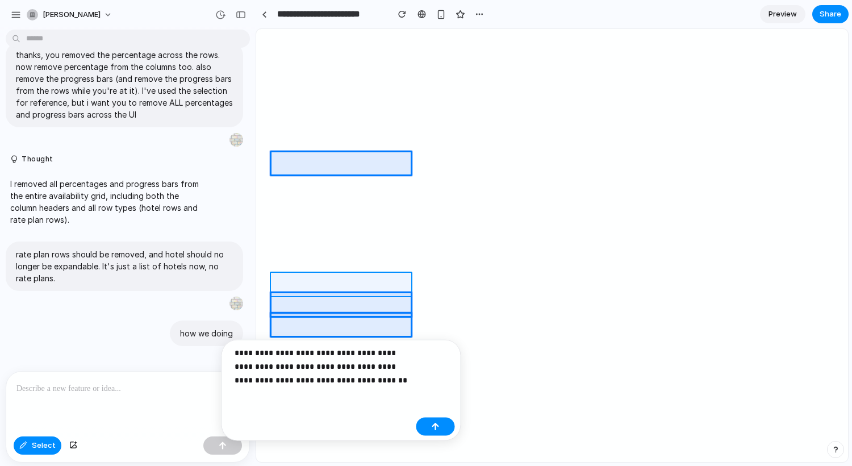
click at [287, 285] on div at bounding box center [552, 246] width 591 height 432
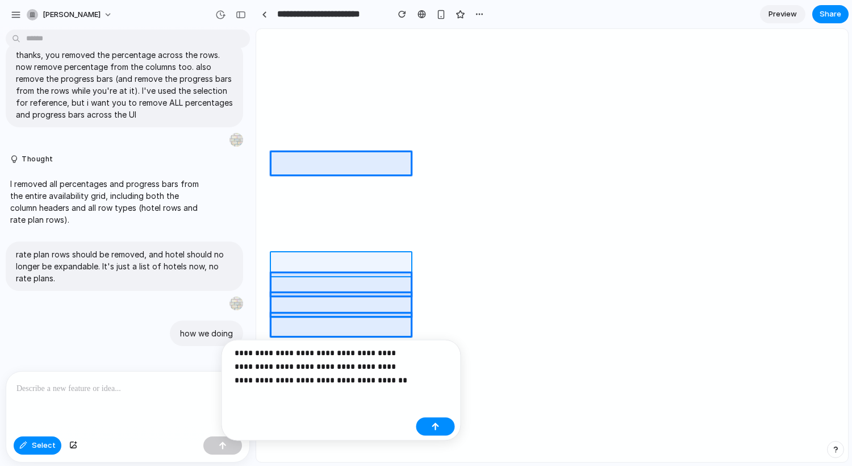
click at [284, 264] on div at bounding box center [552, 246] width 591 height 432
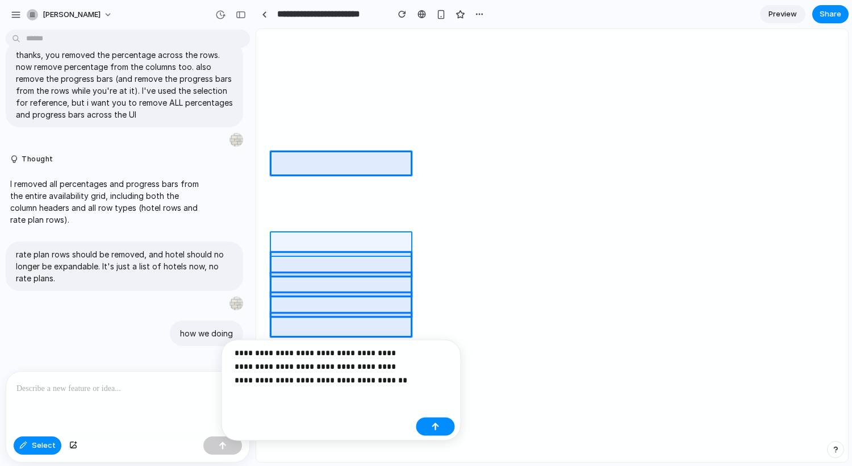
click at [286, 240] on div at bounding box center [552, 246] width 591 height 432
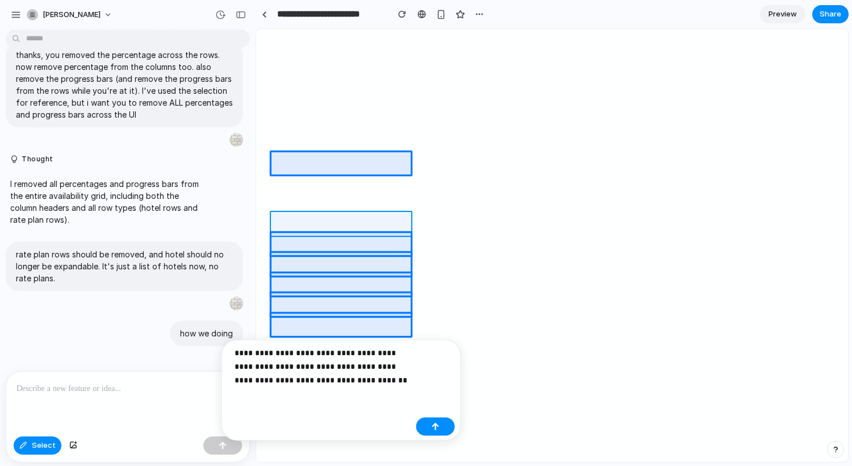
click at [282, 220] on div at bounding box center [552, 246] width 591 height 432
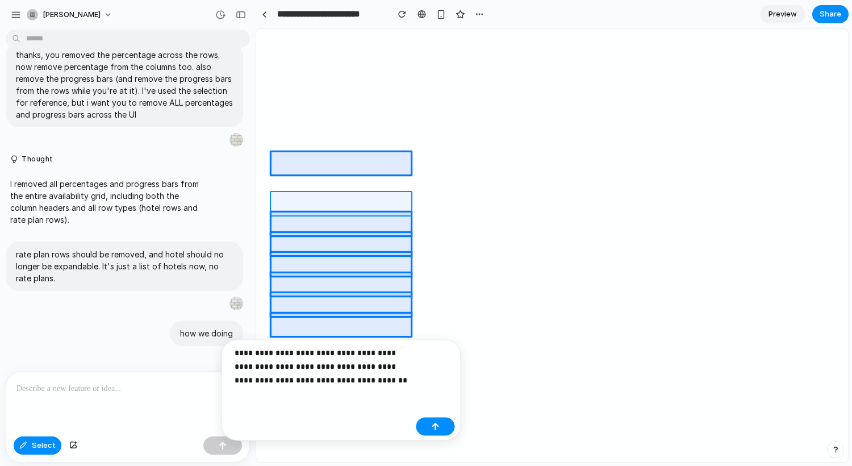
click at [281, 203] on div at bounding box center [552, 246] width 591 height 432
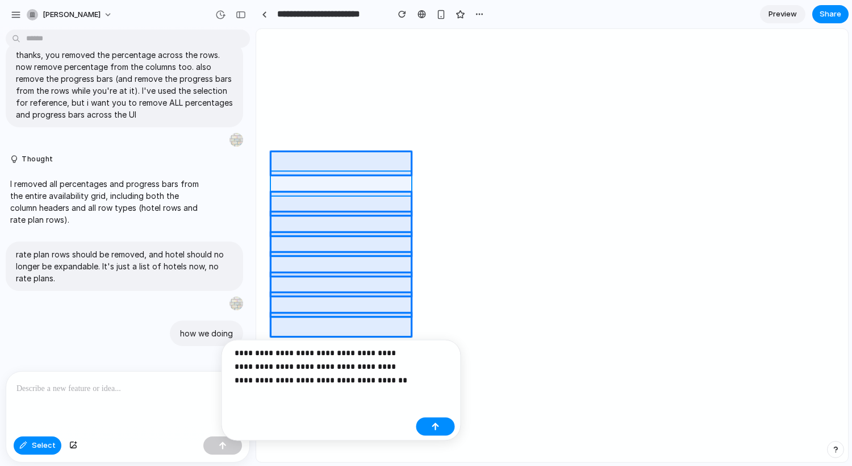
click at [284, 184] on div at bounding box center [552, 246] width 591 height 432
click at [362, 351] on p "**********" at bounding box center [323, 366] width 177 height 41
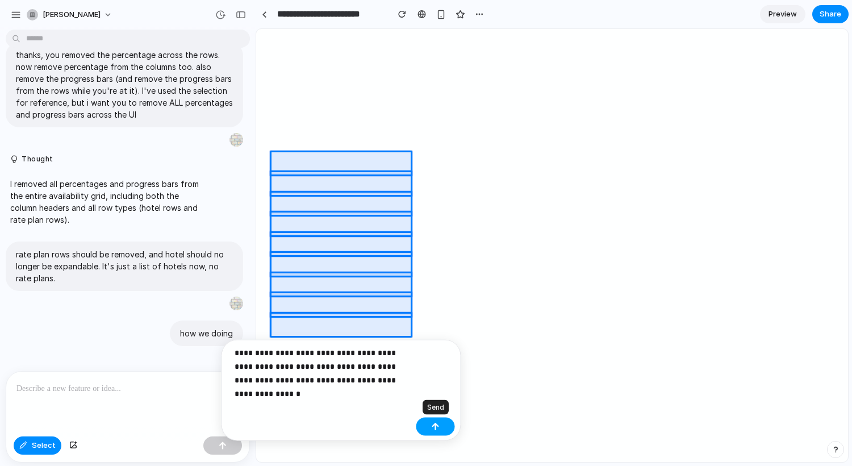
click at [428, 426] on button "button" at bounding box center [435, 427] width 39 height 18
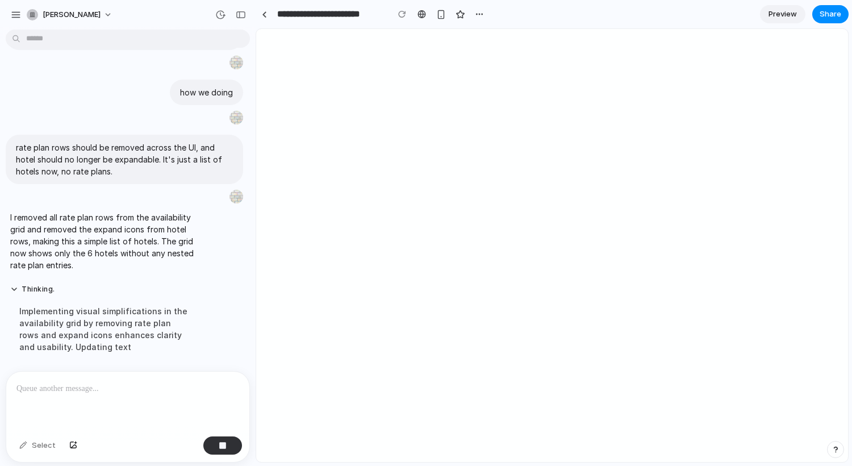
scroll to position [424, 0]
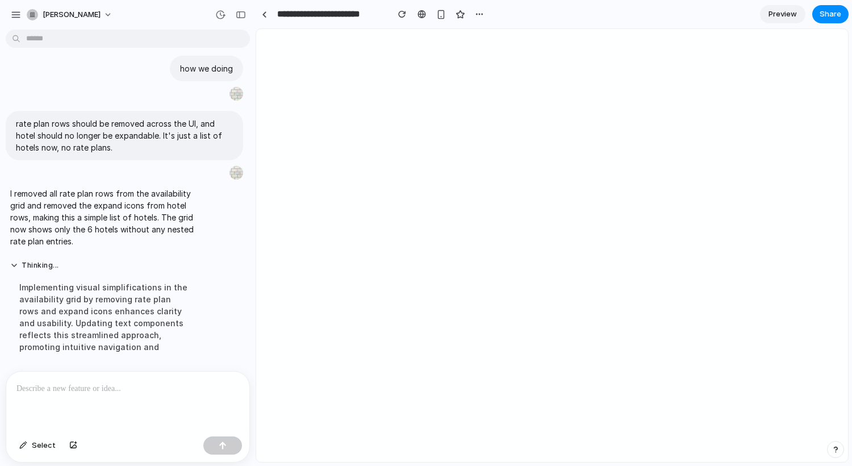
click at [91, 384] on p at bounding box center [125, 389] width 218 height 14
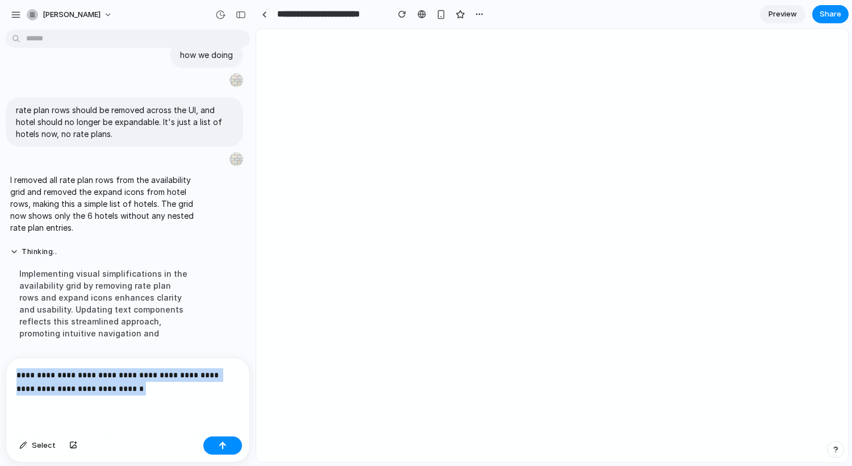
drag, startPoint x: 138, startPoint y: 383, endPoint x: -3, endPoint y: 341, distance: 147.6
click at [0, 341] on html "**********" at bounding box center [426, 233] width 852 height 466
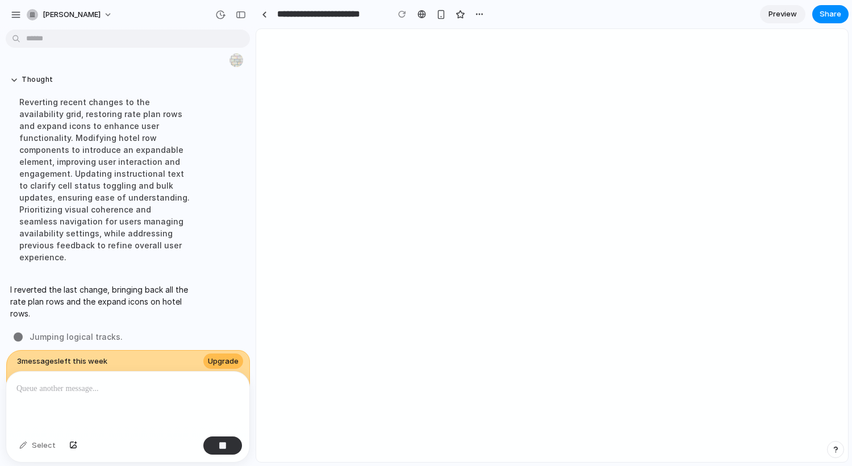
scroll to position [657, 0]
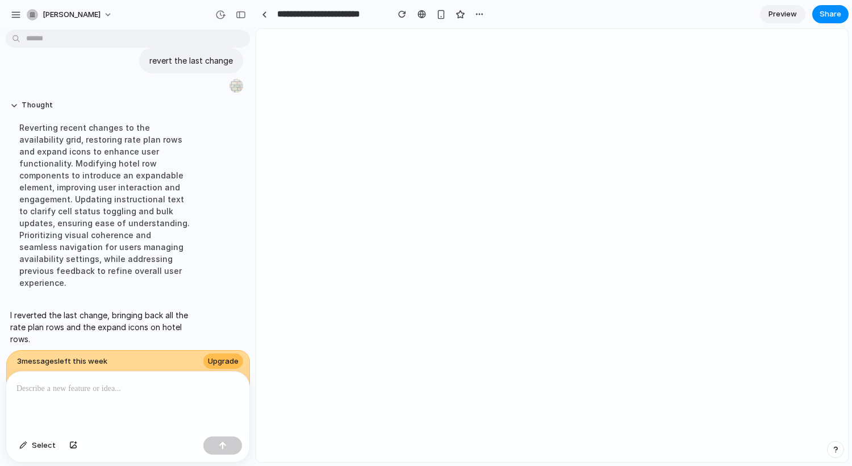
click at [128, 382] on p at bounding box center [125, 389] width 218 height 14
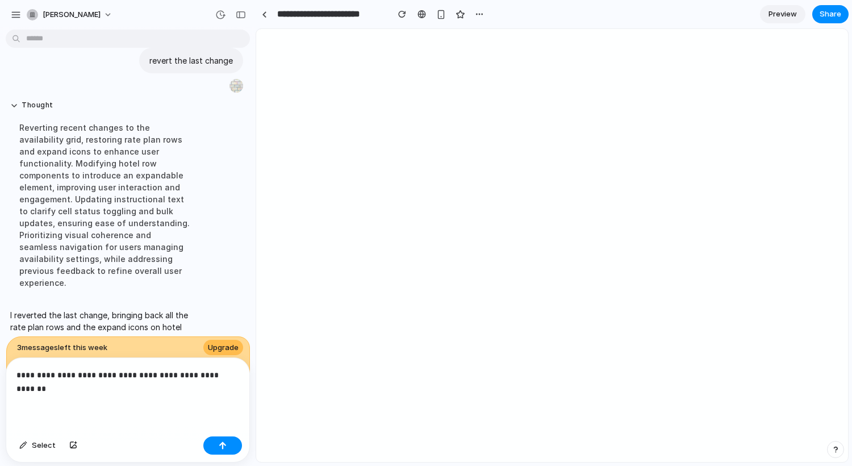
scroll to position [670, 0]
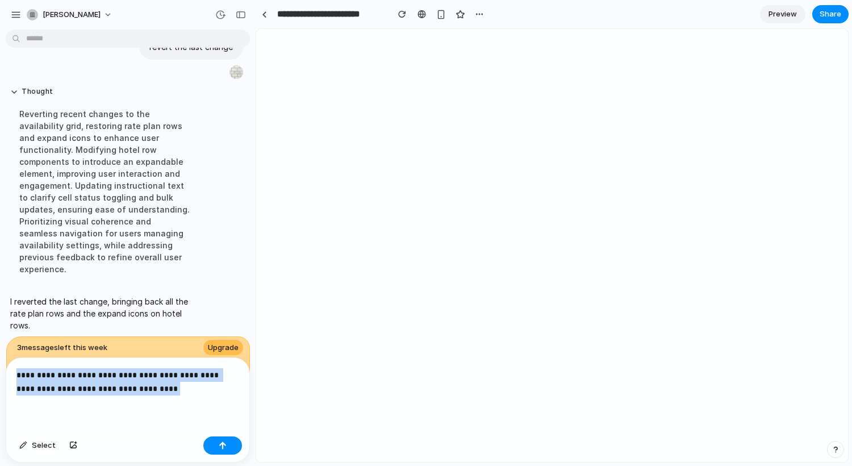
drag, startPoint x: 115, startPoint y: 376, endPoint x: 9, endPoint y: 352, distance: 109.0
click at [9, 352] on div "**********" at bounding box center [124, 399] width 249 height 127
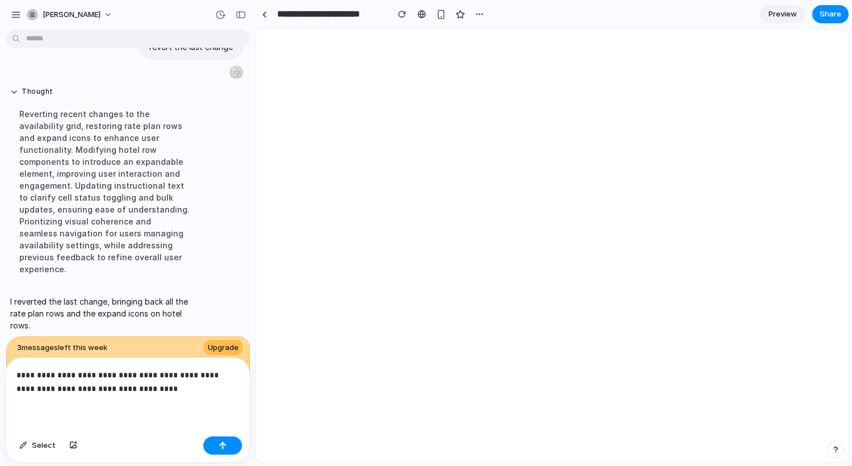
scroll to position [657, 0]
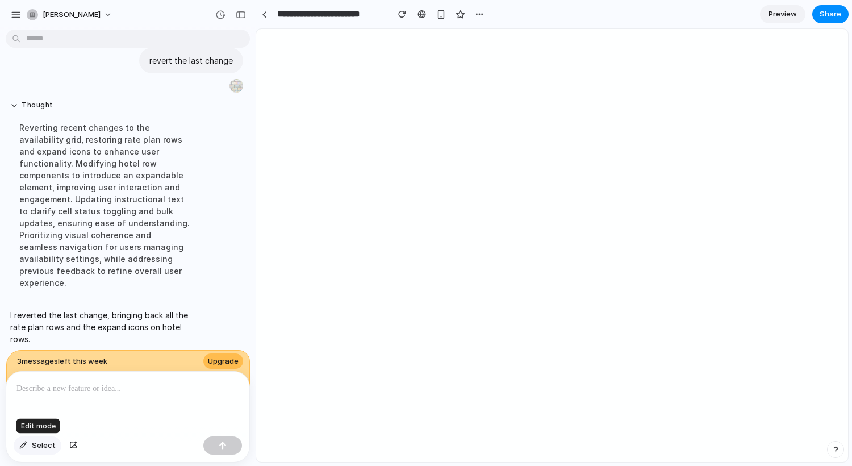
click at [33, 450] on span "Select" at bounding box center [44, 445] width 24 height 11
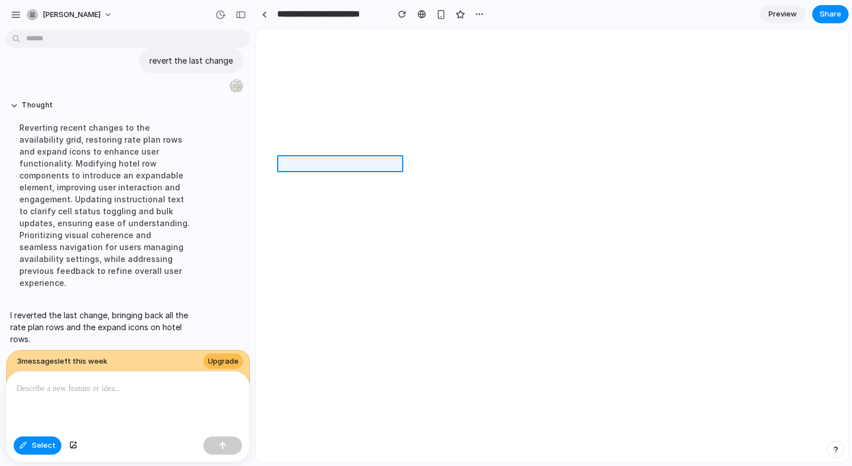
click at [325, 166] on div at bounding box center [552, 246] width 591 height 432
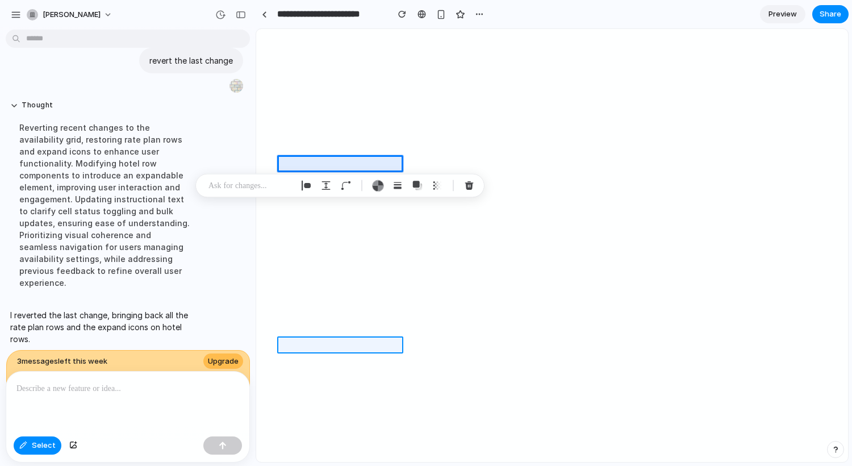
click at [329, 341] on div at bounding box center [552, 246] width 591 height 432
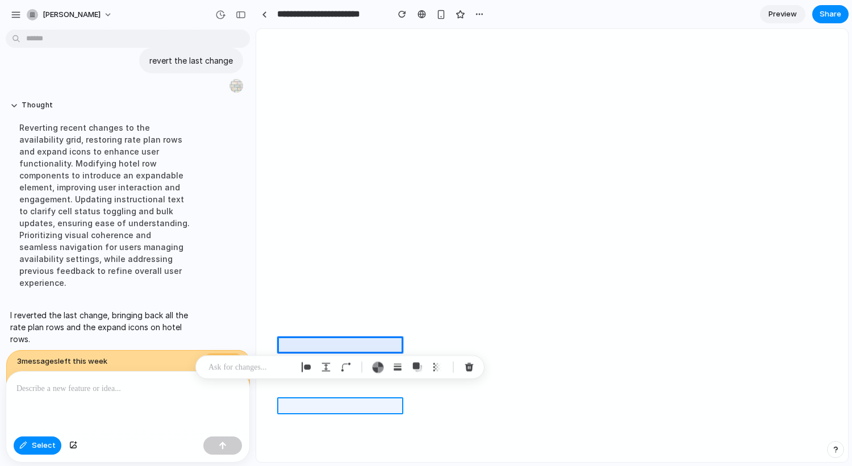
click at [322, 406] on div at bounding box center [552, 246] width 591 height 432
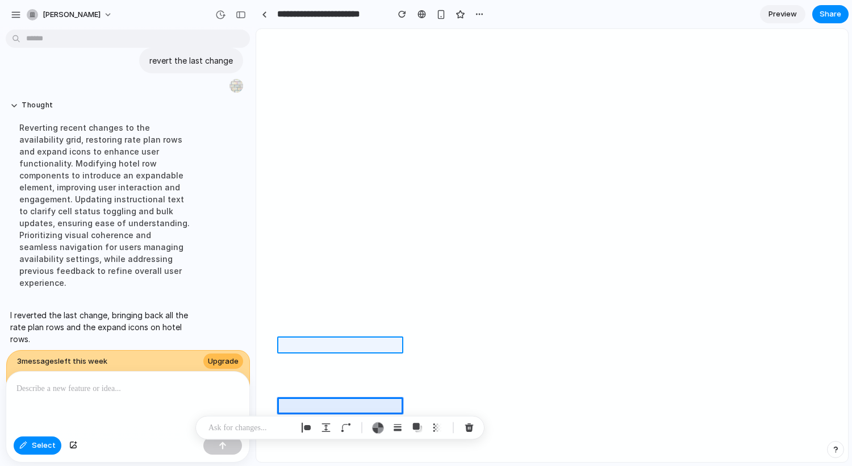
click at [334, 342] on div at bounding box center [552, 246] width 591 height 432
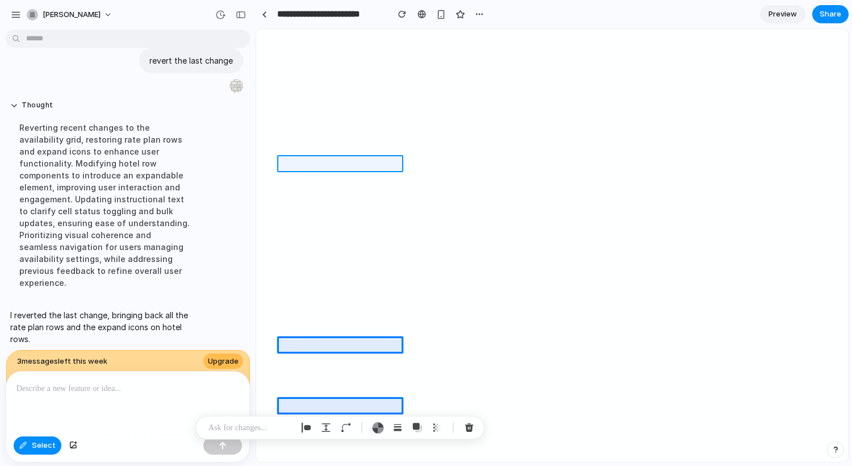
click at [327, 163] on div at bounding box center [552, 246] width 591 height 432
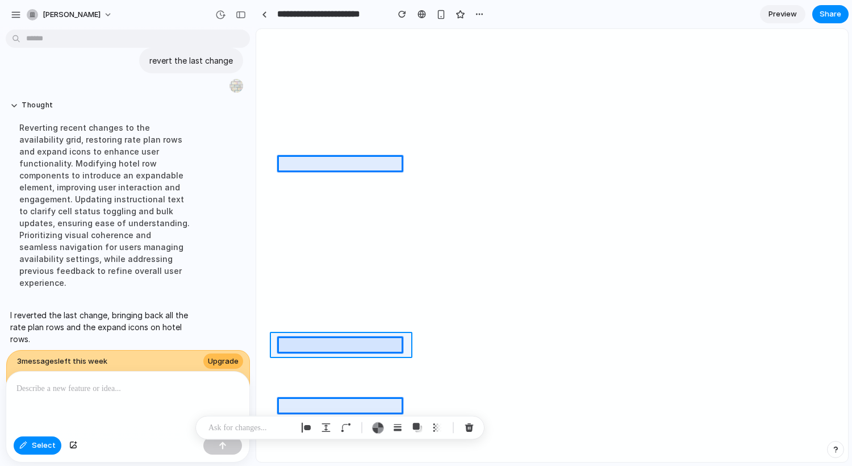
click at [274, 348] on div at bounding box center [552, 246] width 591 height 432
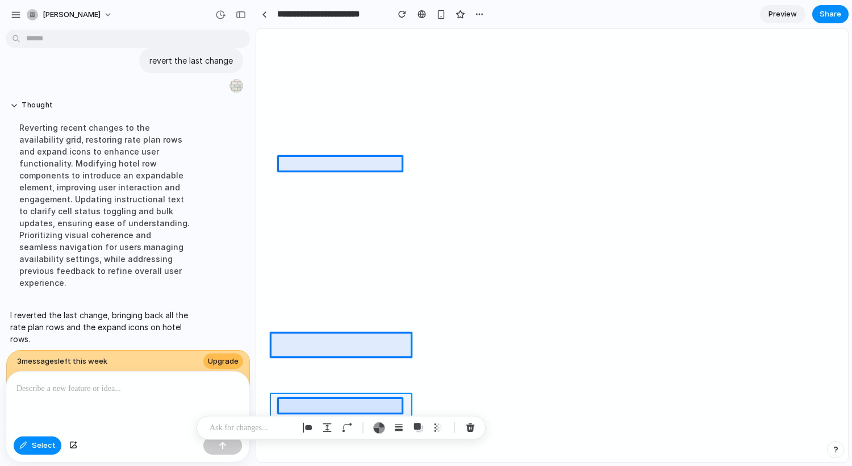
click at [274, 403] on div at bounding box center [552, 246] width 591 height 432
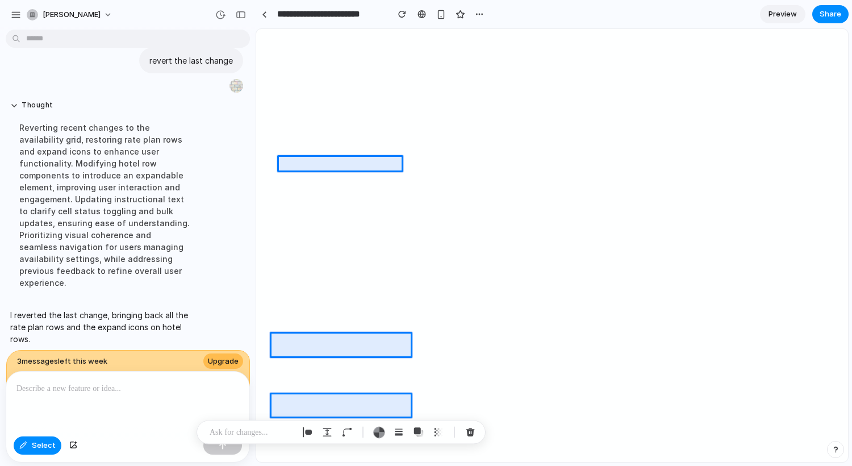
click at [246, 432] on p at bounding box center [252, 433] width 84 height 14
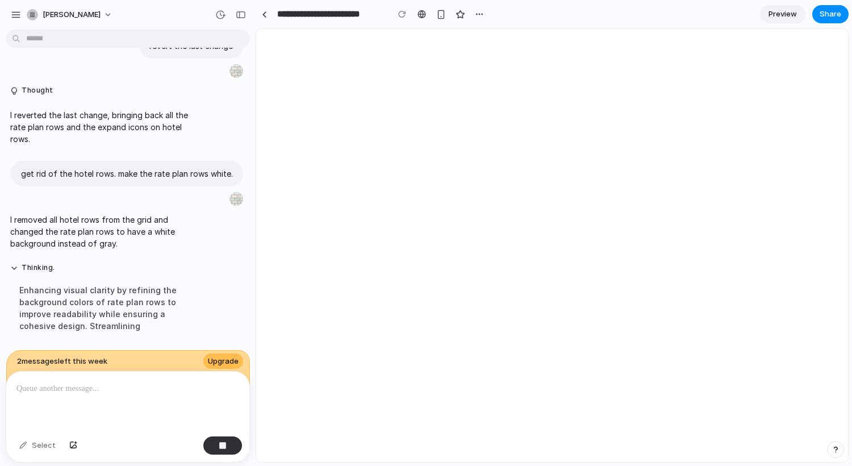
scroll to position [713, 0]
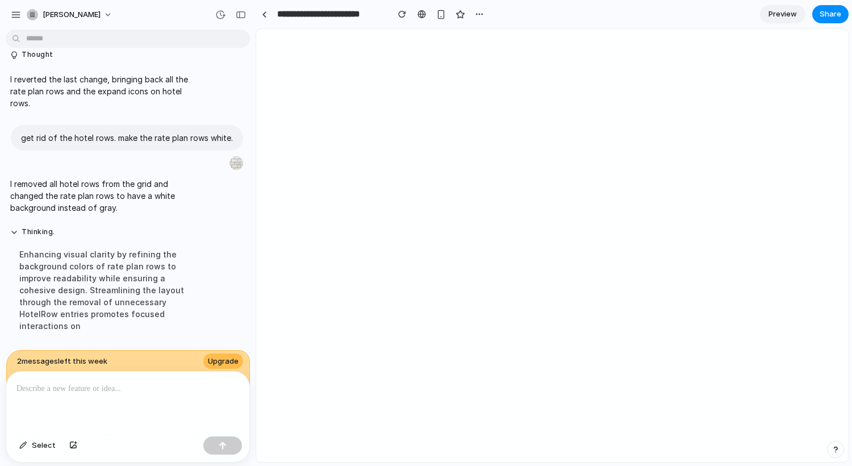
click at [59, 385] on p at bounding box center [125, 389] width 218 height 14
click at [43, 448] on span "Select" at bounding box center [44, 445] width 24 height 11
click at [301, 137] on div at bounding box center [552, 246] width 591 height 432
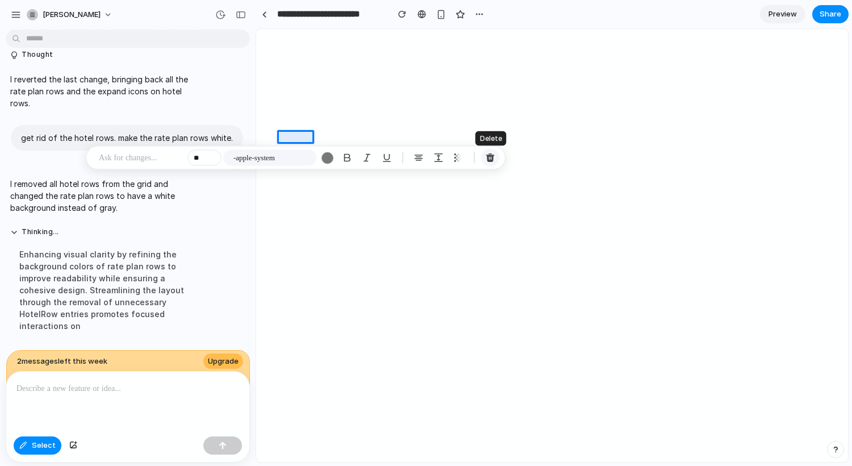
click at [494, 155] on div "button" at bounding box center [490, 158] width 10 height 10
click at [300, 166] on div at bounding box center [552, 246] width 591 height 432
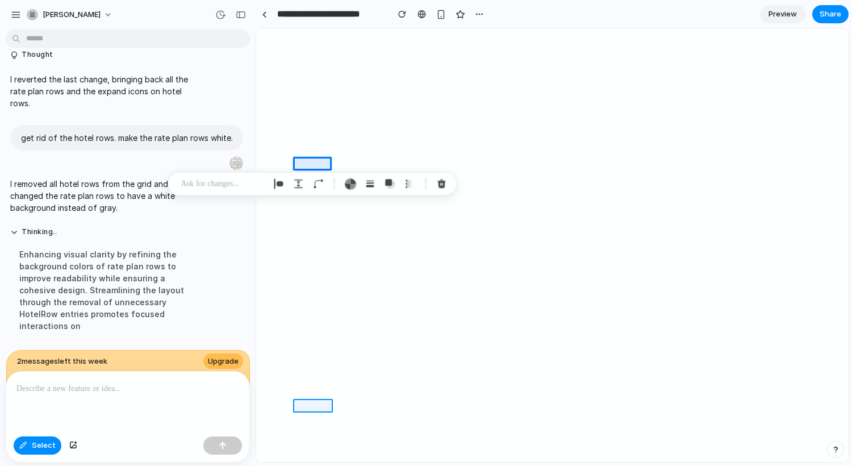
click at [309, 402] on div at bounding box center [552, 246] width 591 height 432
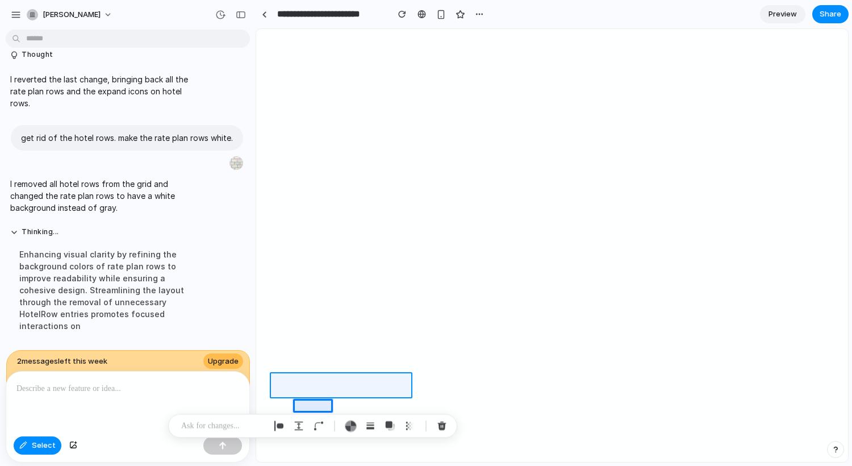
click at [313, 378] on div at bounding box center [552, 246] width 591 height 432
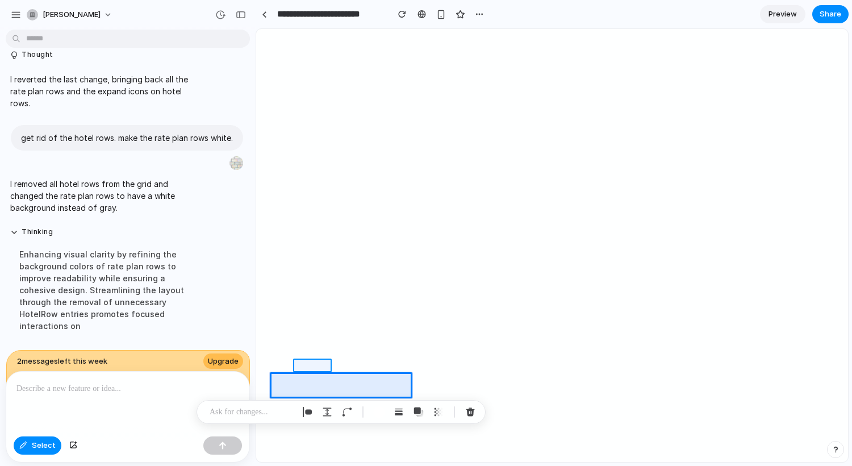
click at [313, 364] on div at bounding box center [552, 246] width 591 height 432
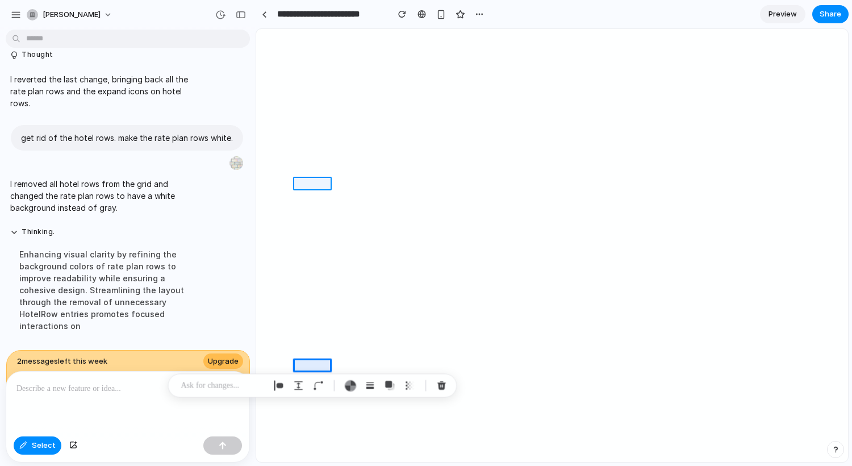
click at [309, 180] on div at bounding box center [552, 246] width 591 height 432
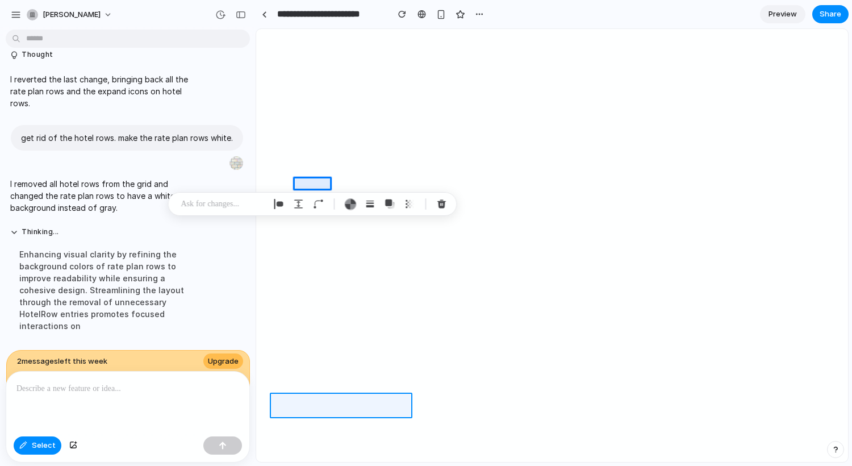
click at [312, 399] on div at bounding box center [552, 246] width 591 height 432
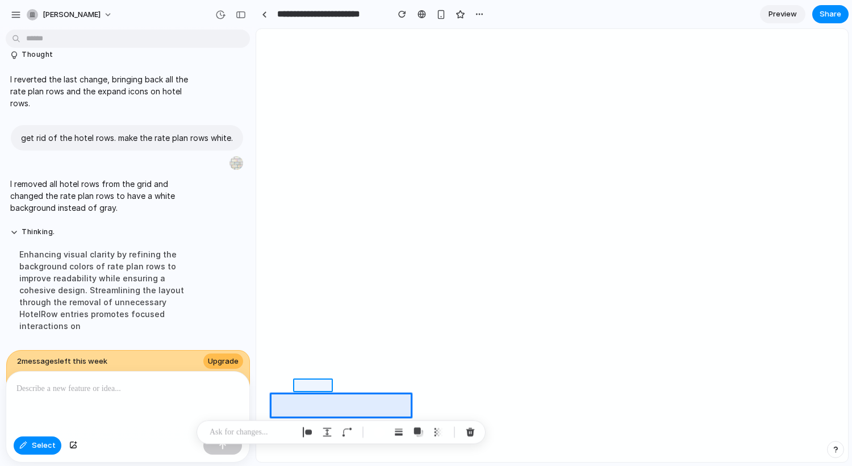
click at [313, 383] on div at bounding box center [552, 246] width 591 height 432
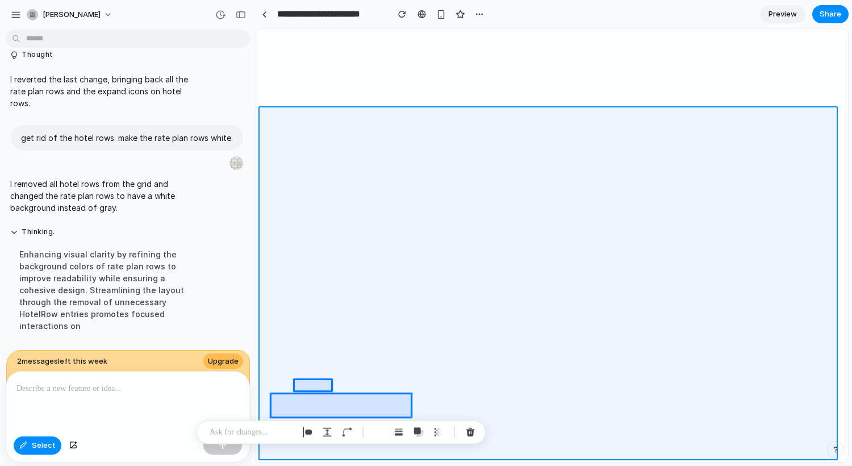
click at [263, 390] on div at bounding box center [552, 246] width 591 height 432
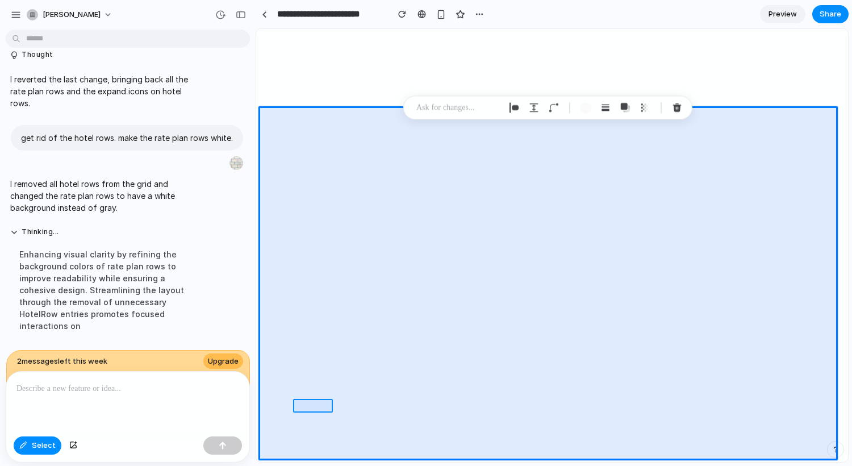
click at [317, 403] on div at bounding box center [552, 246] width 591 height 432
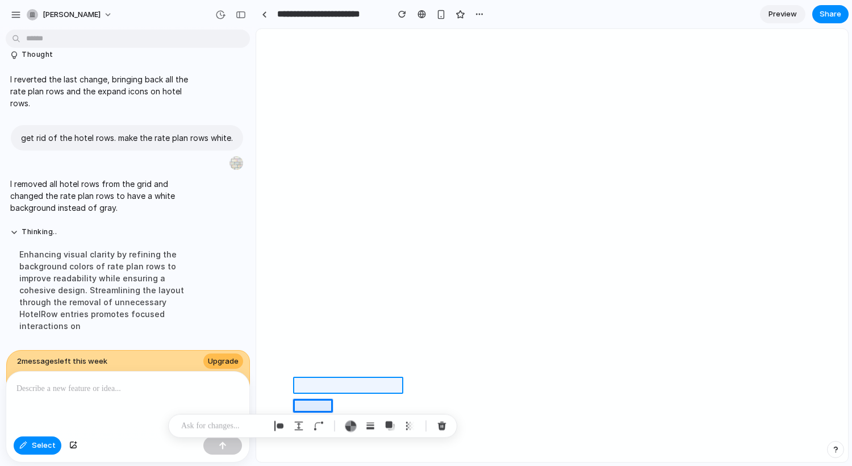
click at [313, 381] on div at bounding box center [552, 246] width 591 height 432
click at [311, 402] on div at bounding box center [552, 246] width 591 height 432
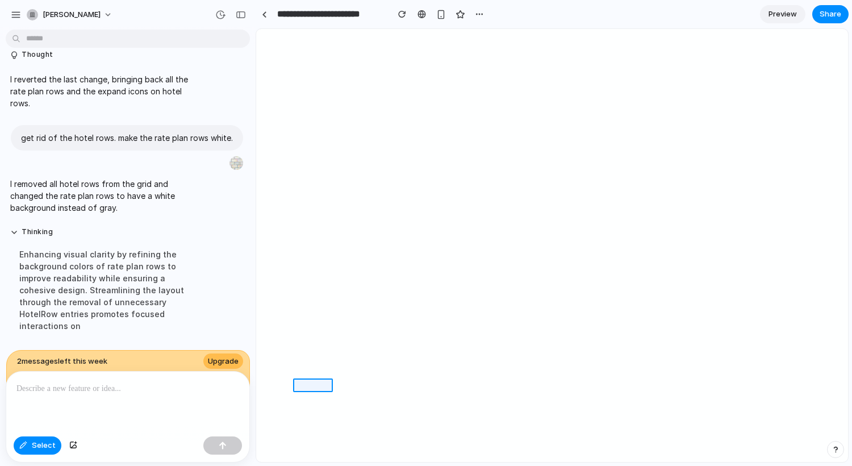
click at [305, 385] on div at bounding box center [552, 246] width 591 height 432
click at [307, 367] on div at bounding box center [552, 246] width 591 height 432
click at [310, 344] on div at bounding box center [552, 246] width 591 height 432
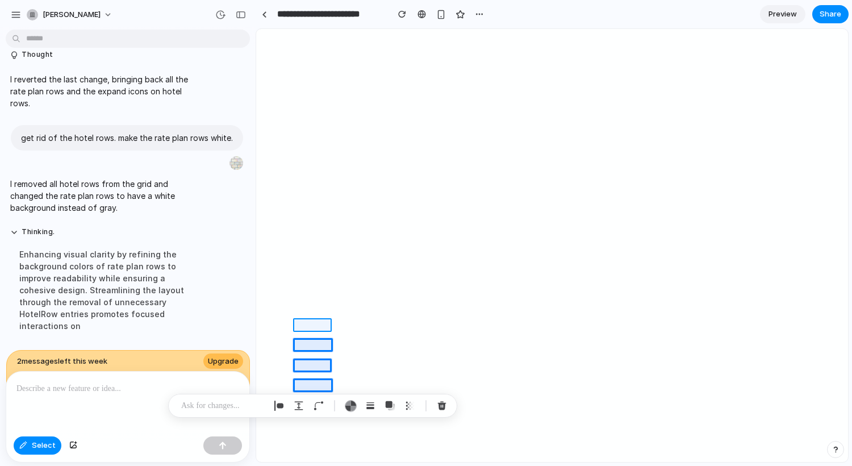
click at [308, 325] on div at bounding box center [552, 246] width 591 height 432
click at [305, 306] on div at bounding box center [552, 246] width 591 height 432
click at [308, 286] on div at bounding box center [552, 246] width 591 height 432
click at [305, 260] on div at bounding box center [552, 246] width 591 height 432
click at [304, 244] on div at bounding box center [552, 246] width 591 height 432
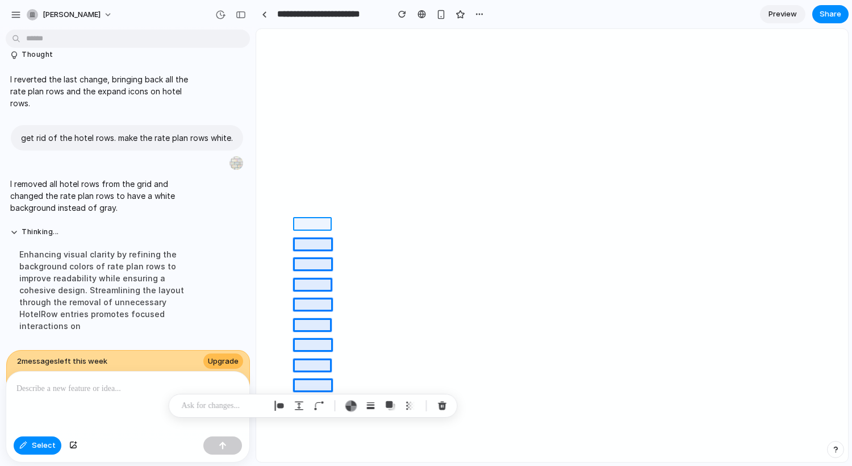
click at [305, 224] on div at bounding box center [552, 246] width 591 height 432
click at [307, 203] on div at bounding box center [552, 246] width 591 height 432
click at [309, 185] on div at bounding box center [552, 246] width 591 height 432
click at [316, 161] on div at bounding box center [552, 246] width 591 height 432
click at [234, 400] on p at bounding box center [224, 406] width 84 height 14
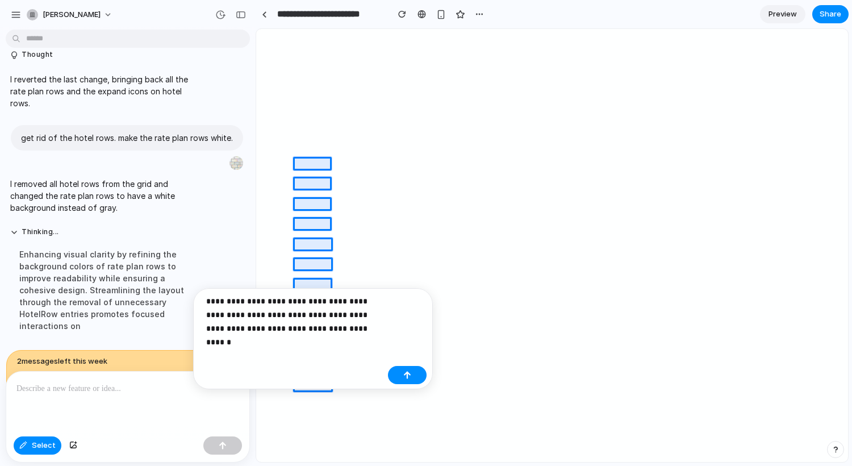
click at [207, 314] on p "**********" at bounding box center [294, 314] width 177 height 41
click at [230, 312] on p "**********" at bounding box center [294, 314] width 177 height 41
drag, startPoint x: 281, startPoint y: 303, endPoint x: 288, endPoint y: 301, distance: 7.0
click at [282, 302] on p "**********" at bounding box center [294, 314] width 177 height 41
click at [338, 328] on p "**********" at bounding box center [294, 314] width 177 height 41
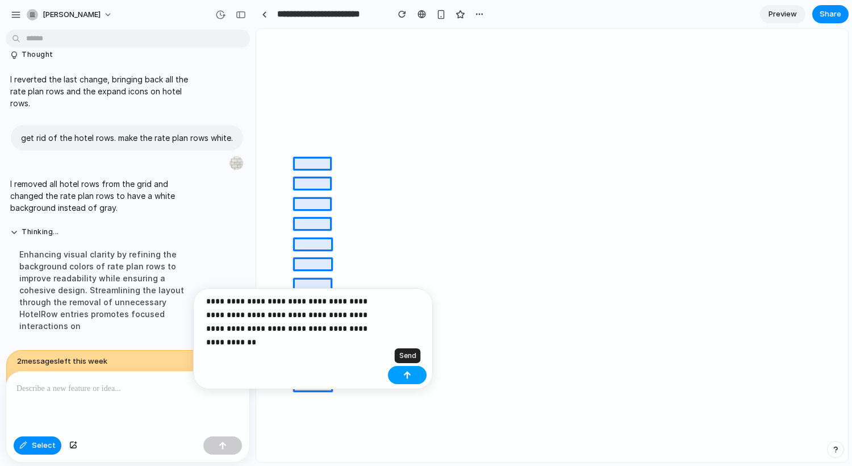
click at [396, 372] on button "button" at bounding box center [407, 375] width 39 height 18
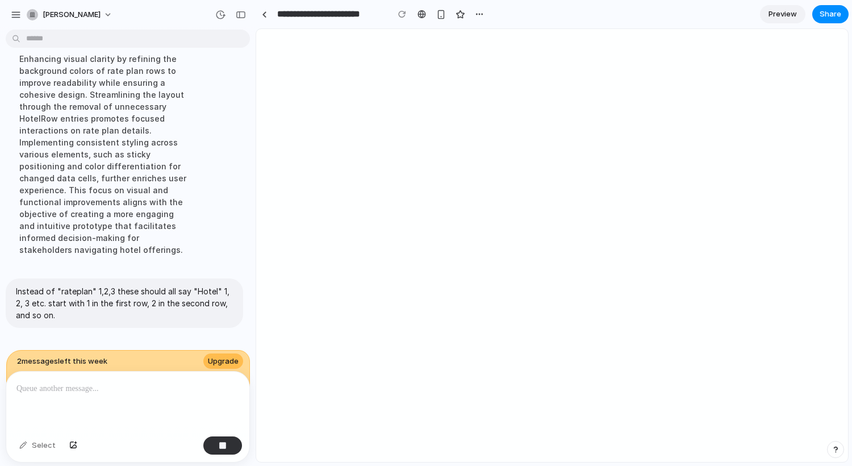
scroll to position [937, 0]
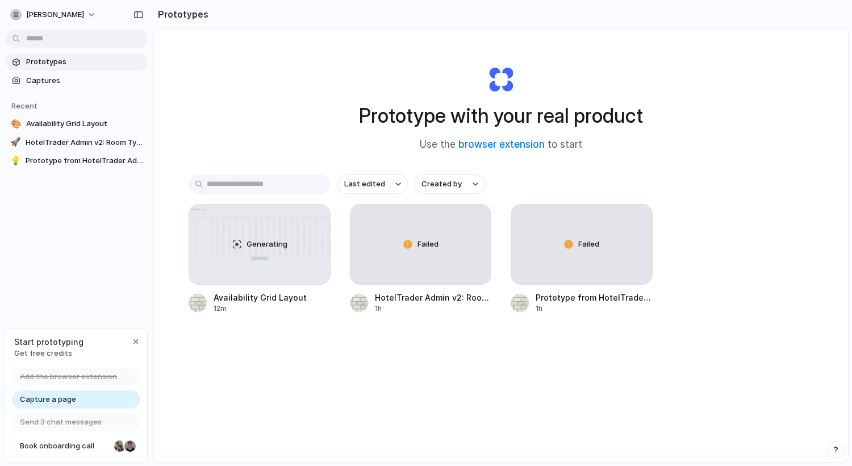
click at [444, 260] on div "Failed" at bounding box center [421, 245] width 141 height 80
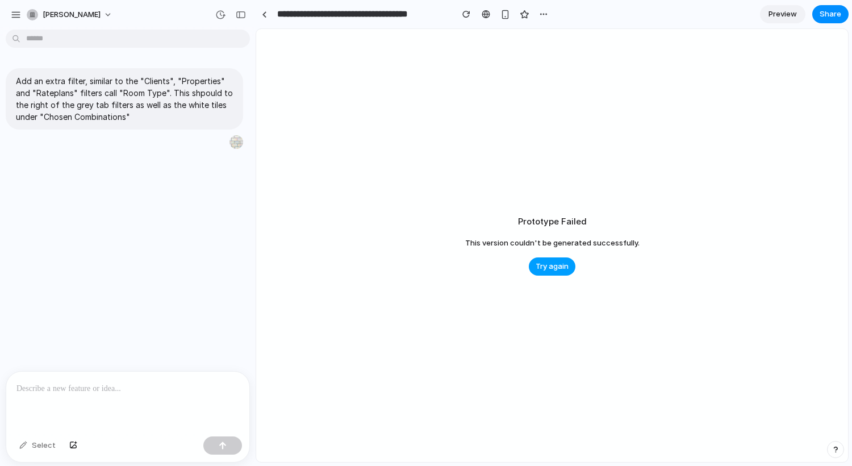
click at [555, 268] on span "Try again" at bounding box center [552, 266] width 33 height 11
